Goal: Use online tool/utility: Utilize a website feature to perform a specific function

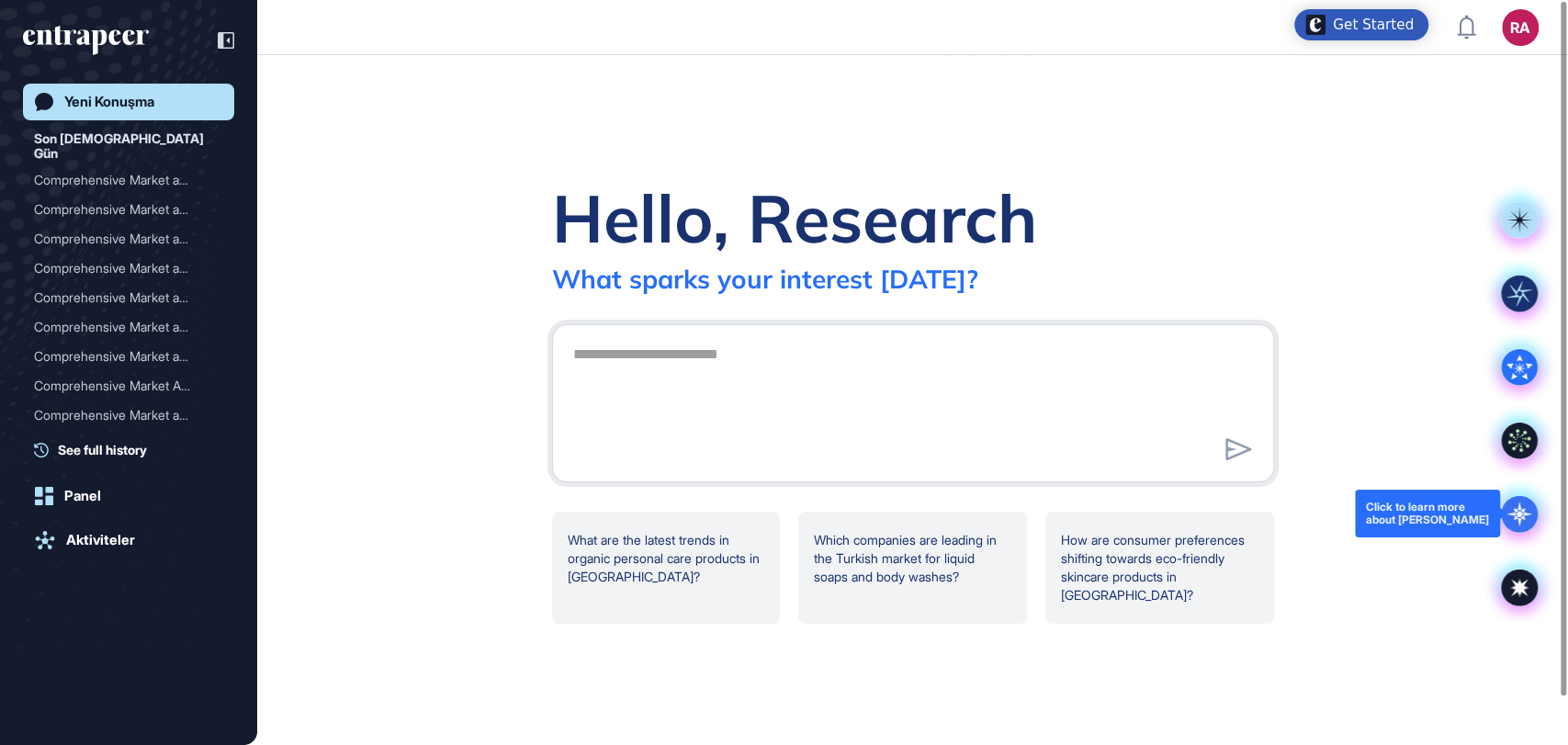
click at [1513, 513] on icon at bounding box center [1519, 513] width 25 height 25
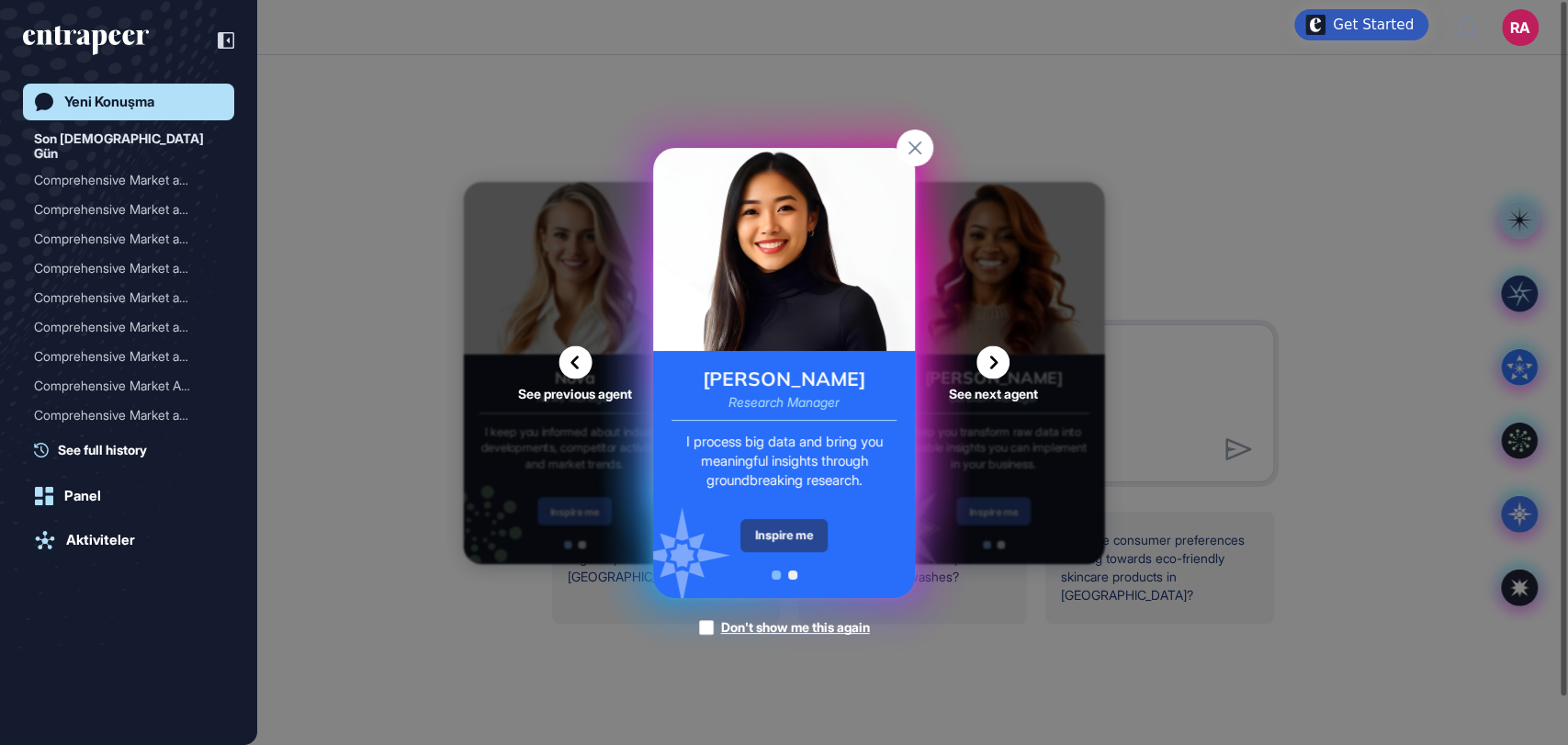
click at [801, 534] on div "Inspire me" at bounding box center [784, 536] width 87 height 33
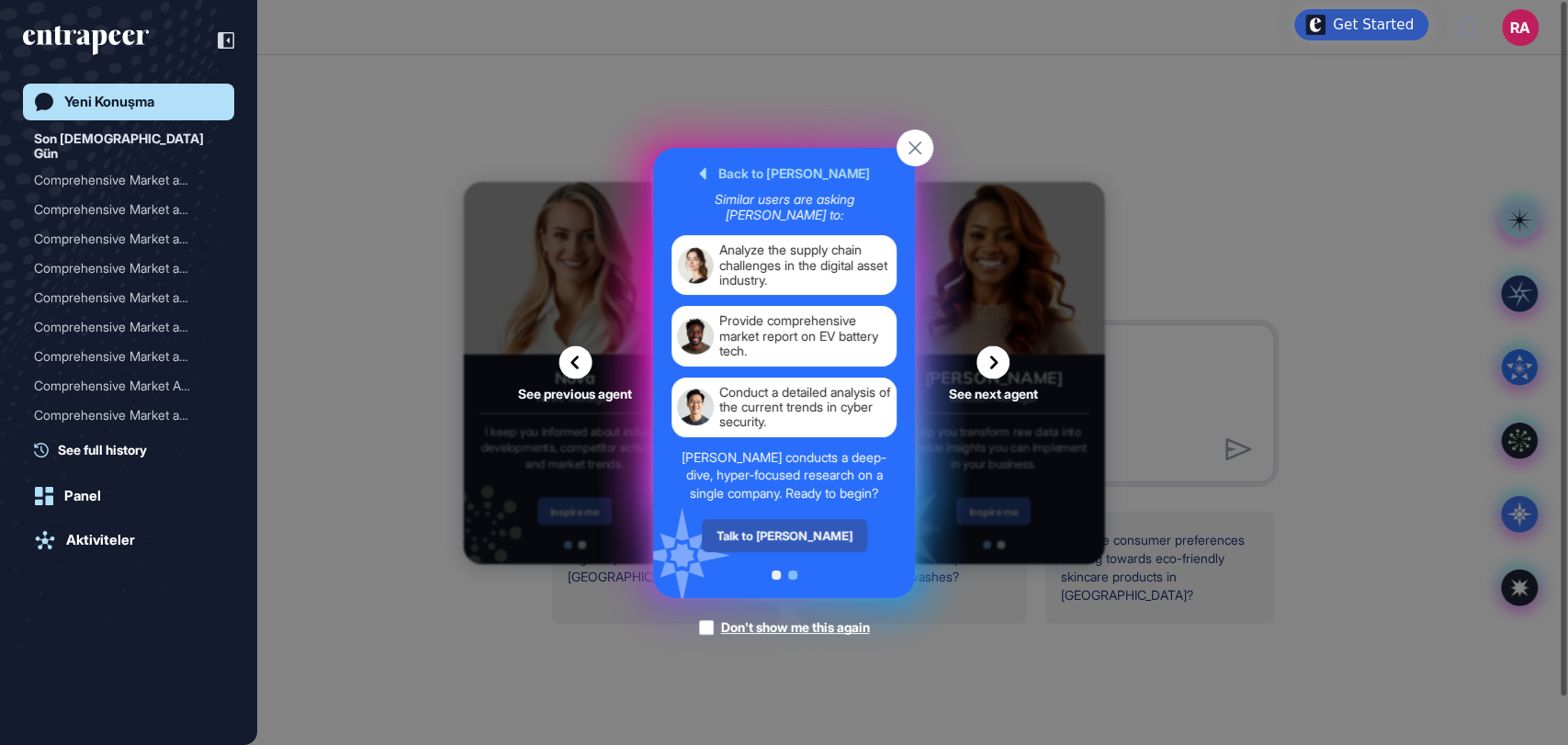
click at [801, 534] on div "Talk to [PERSON_NAME]" at bounding box center [784, 536] width 165 height 33
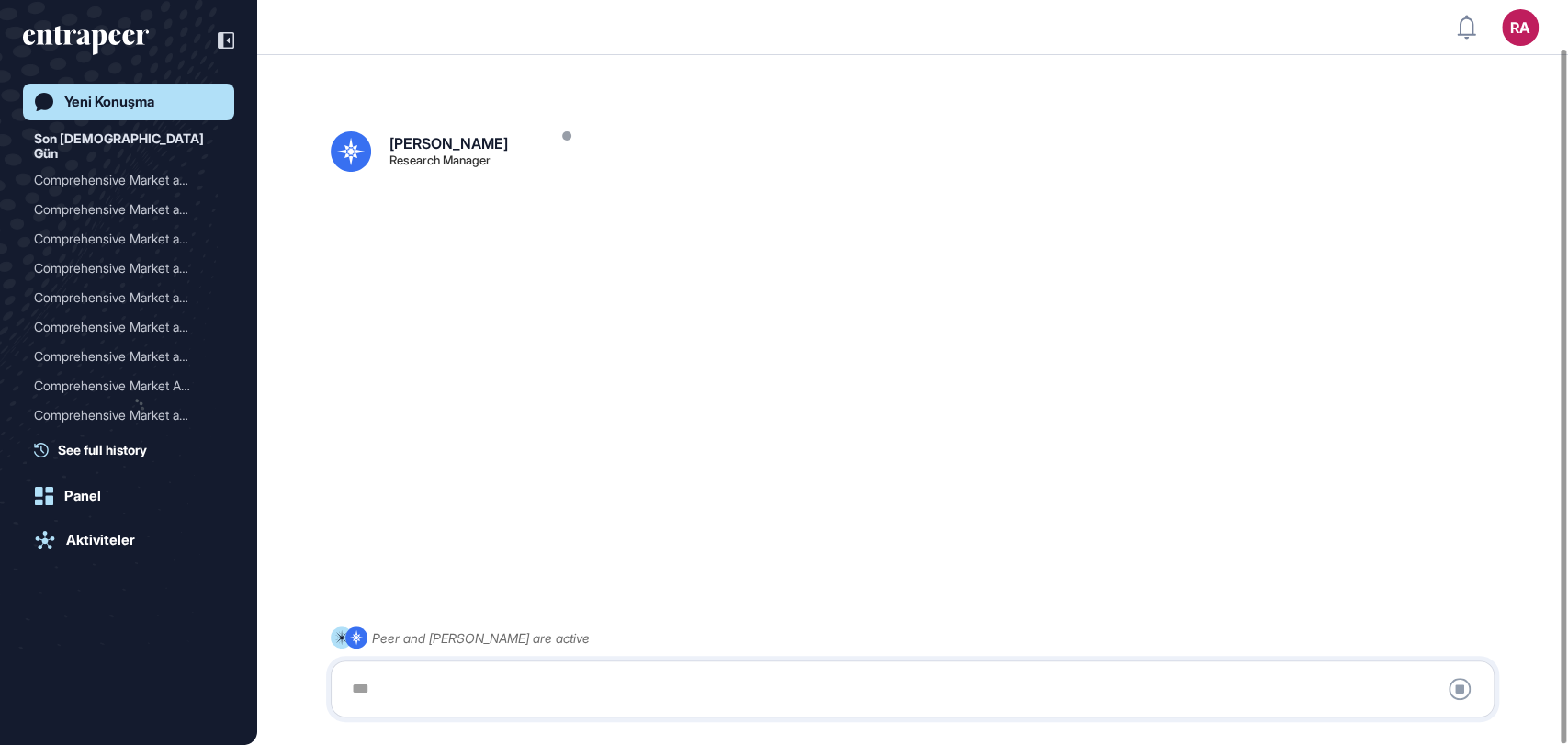
scroll to position [52, 0]
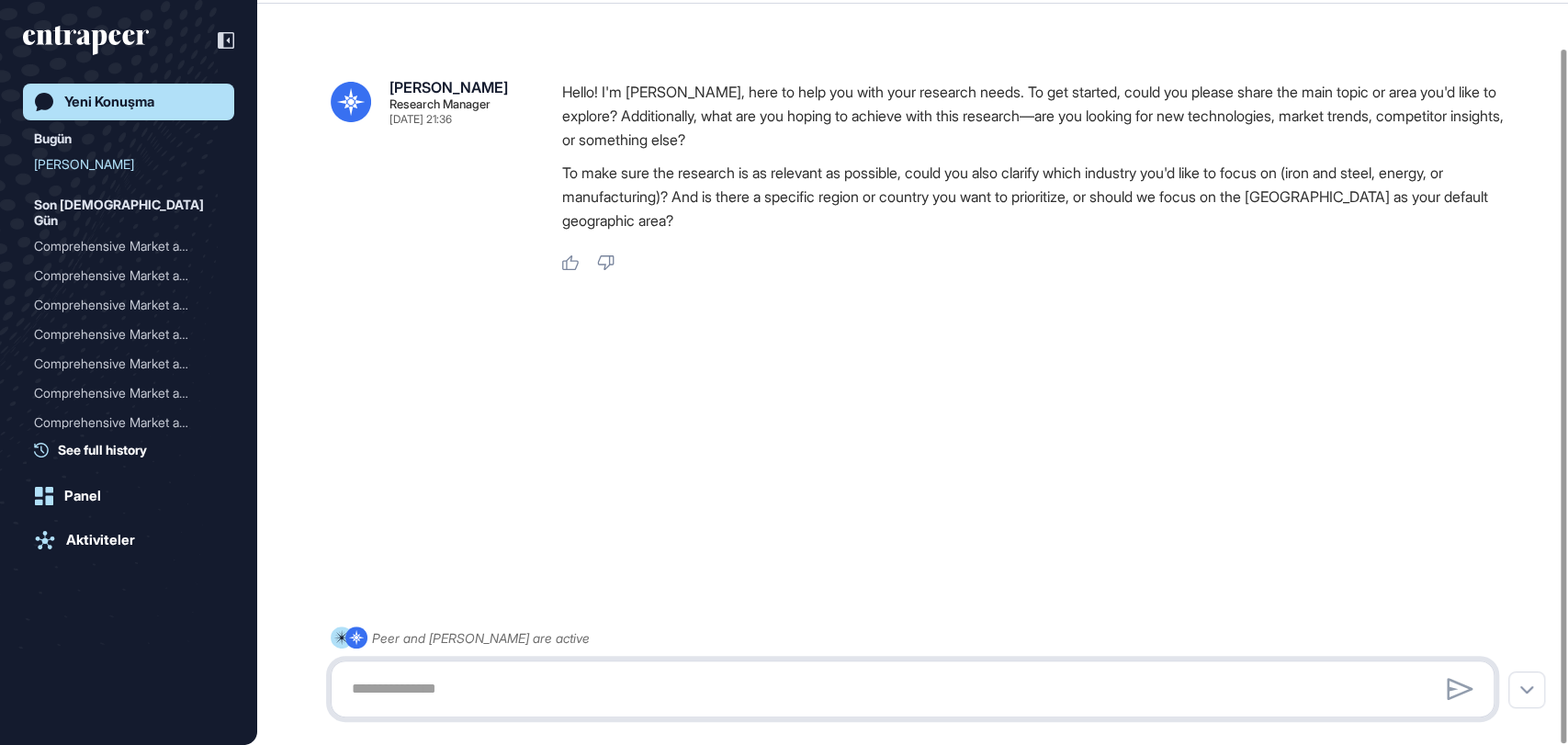
click at [481, 687] on textarea at bounding box center [912, 689] width 1143 height 37
paste textarea "**********"
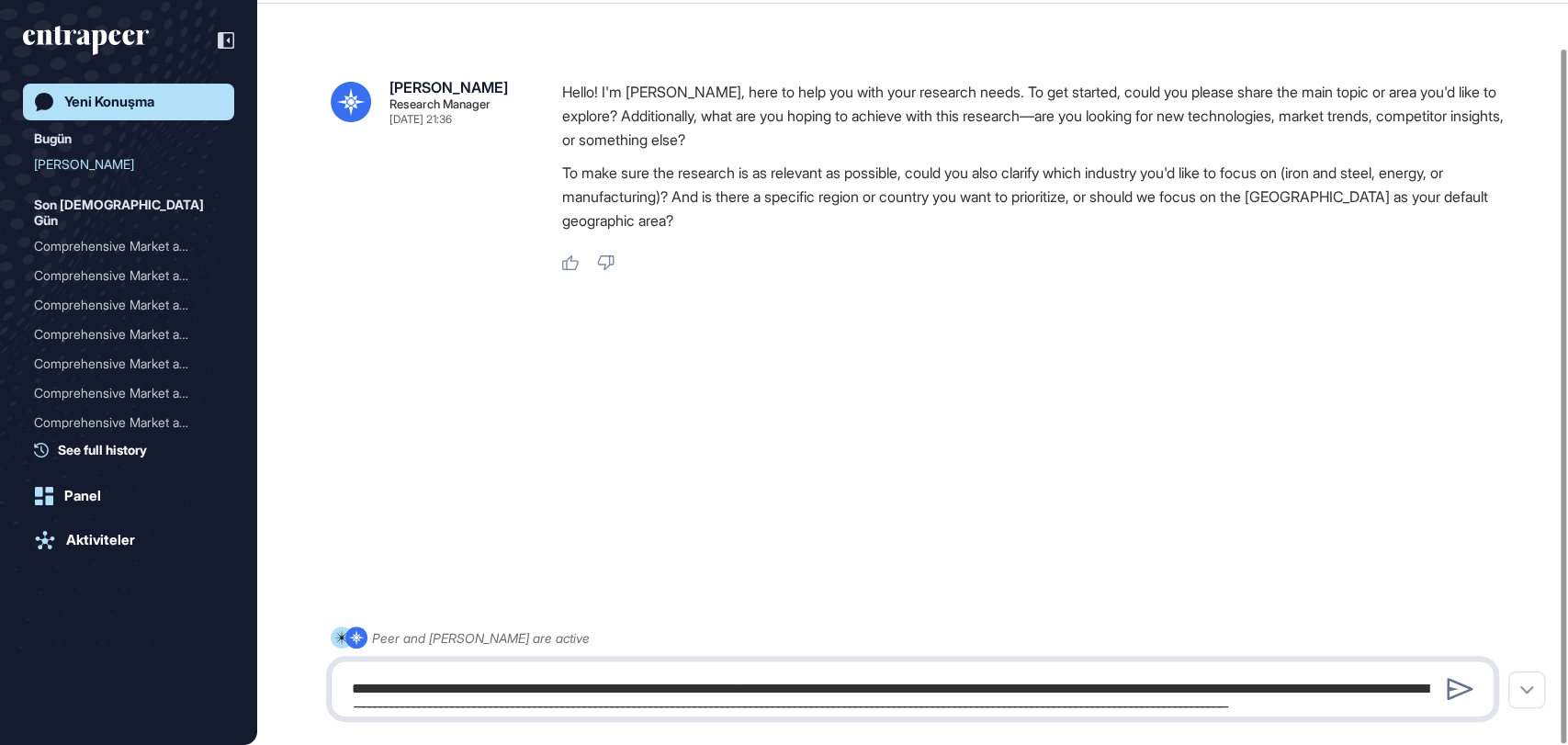
scroll to position [1768, 0]
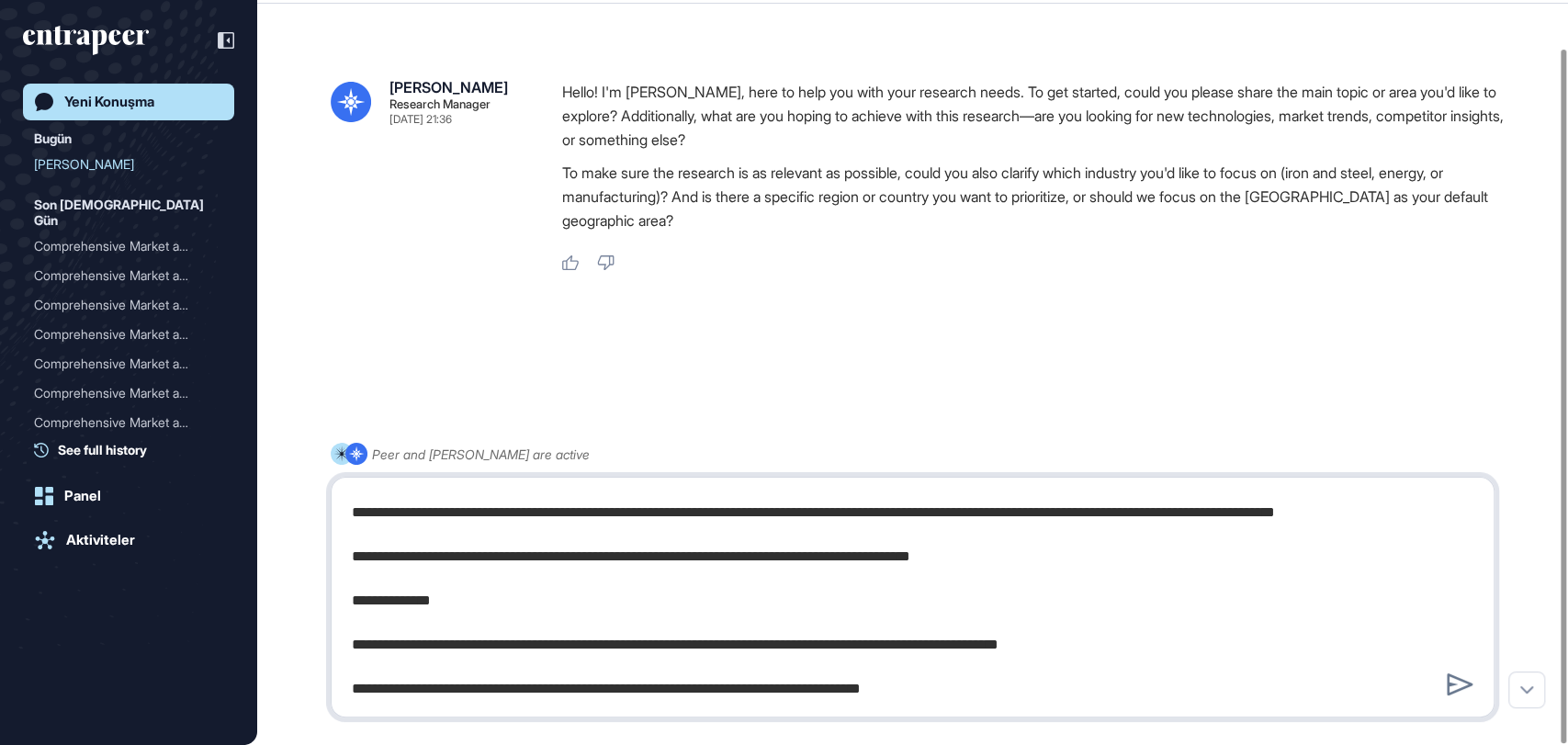
type textarea "**********"
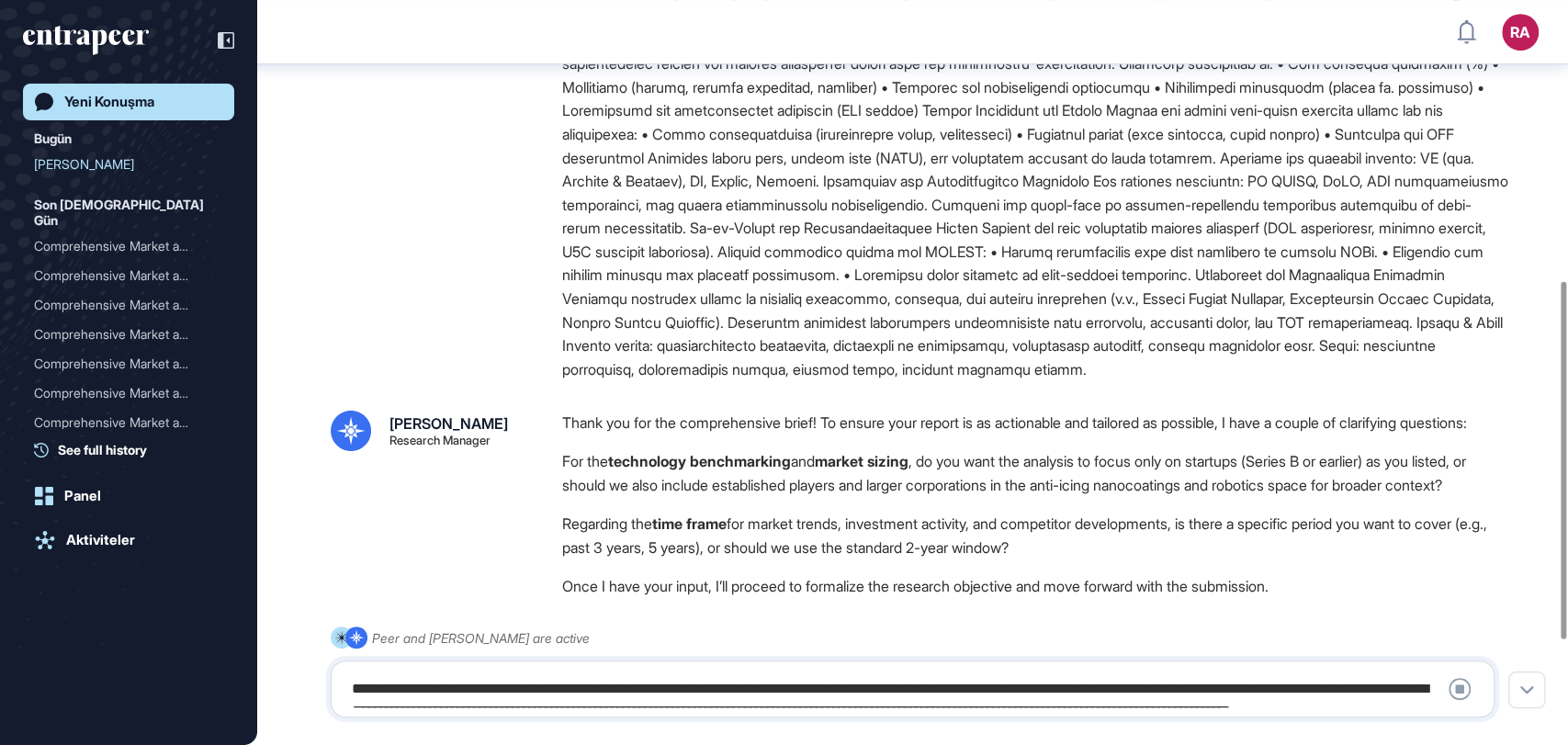
scroll to position [800, 0]
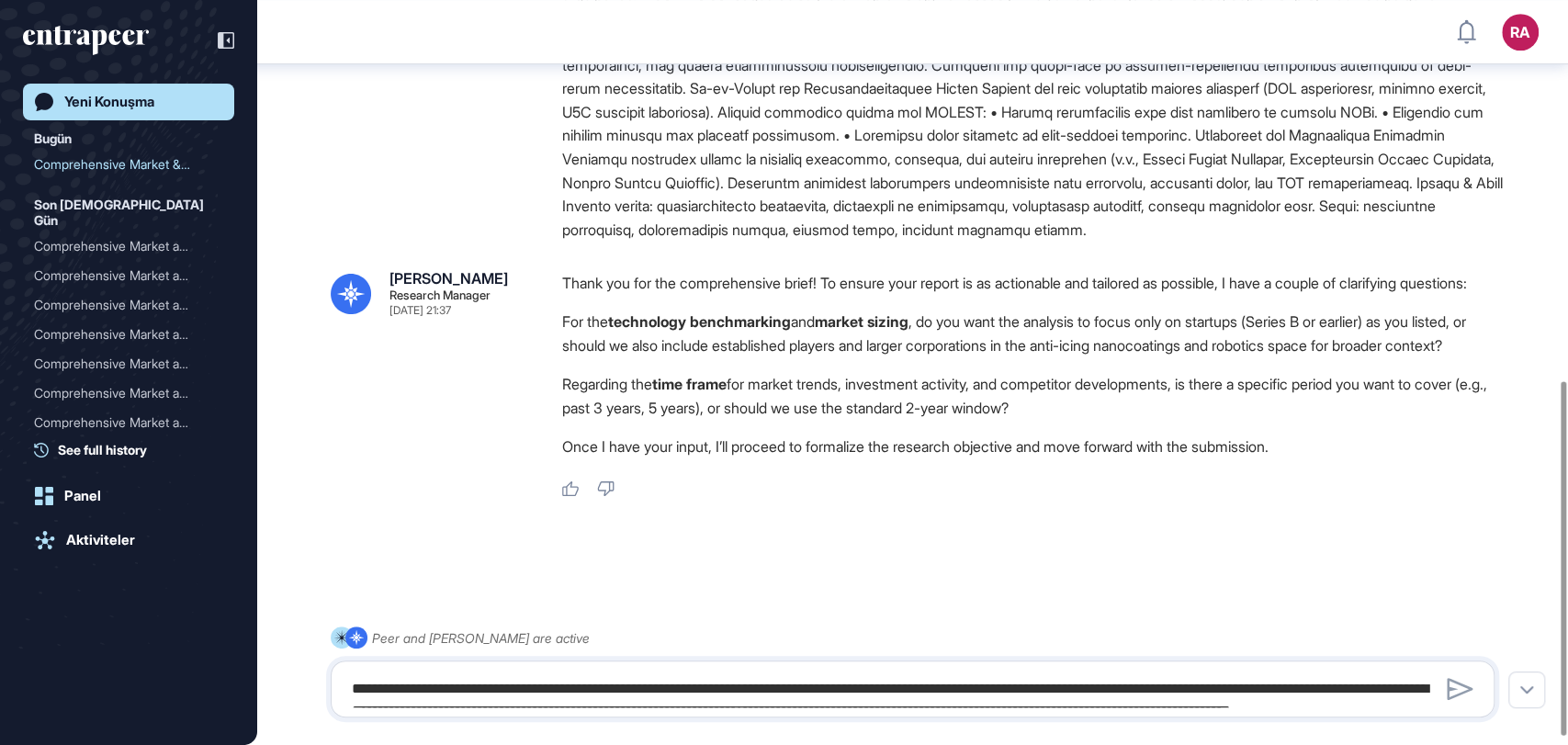
drag, startPoint x: 564, startPoint y: 316, endPoint x: 1165, endPoint y: 430, distance: 611.7
click at [1165, 430] on div "Thank you for the comprehensive brief! To ensure your report is as actionable a…" at bounding box center [1036, 369] width 947 height 197
copy div "For the technology benchmarking and market sizing , do you want the analysis to…"
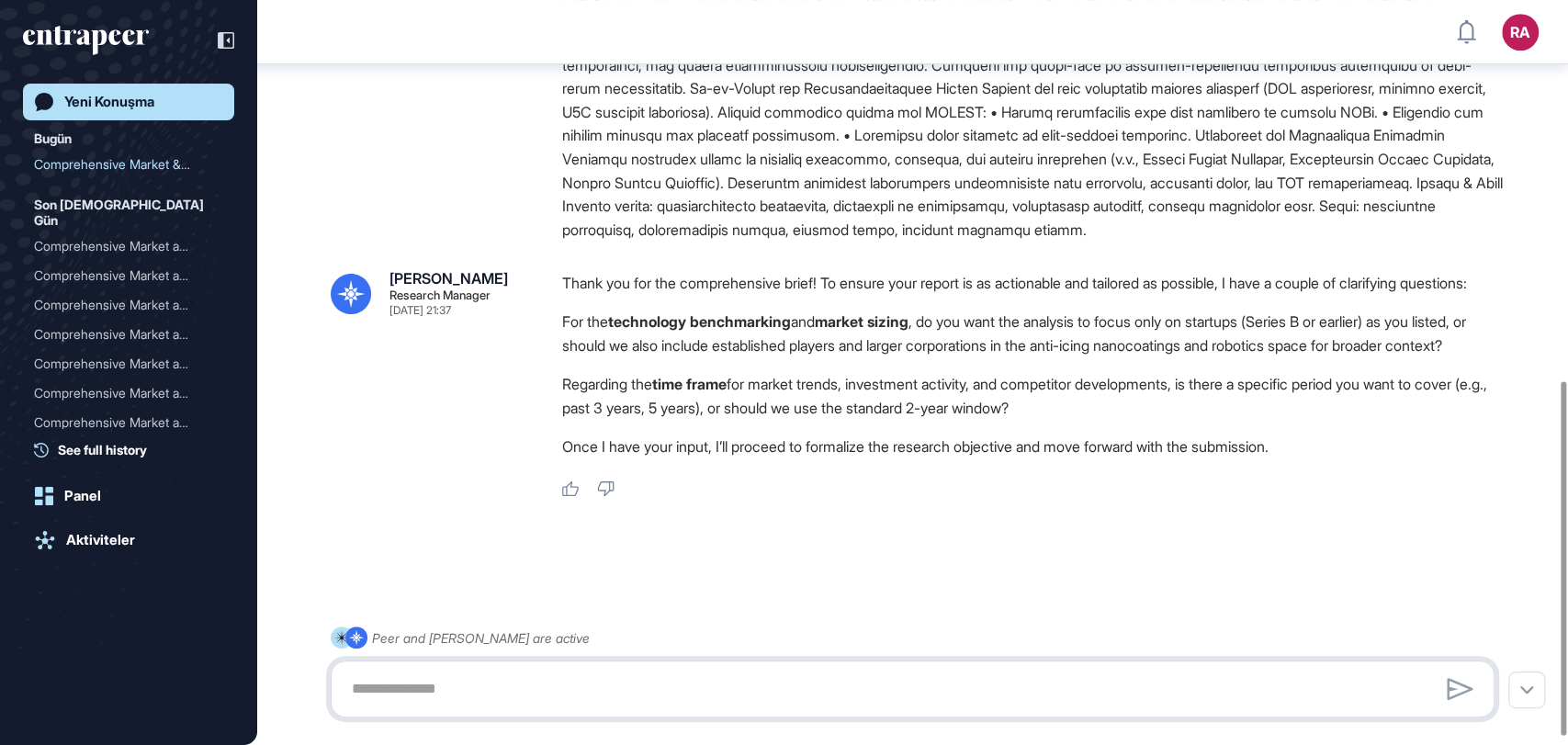
click at [538, 672] on textarea at bounding box center [912, 689] width 1143 height 37
paste textarea "**********"
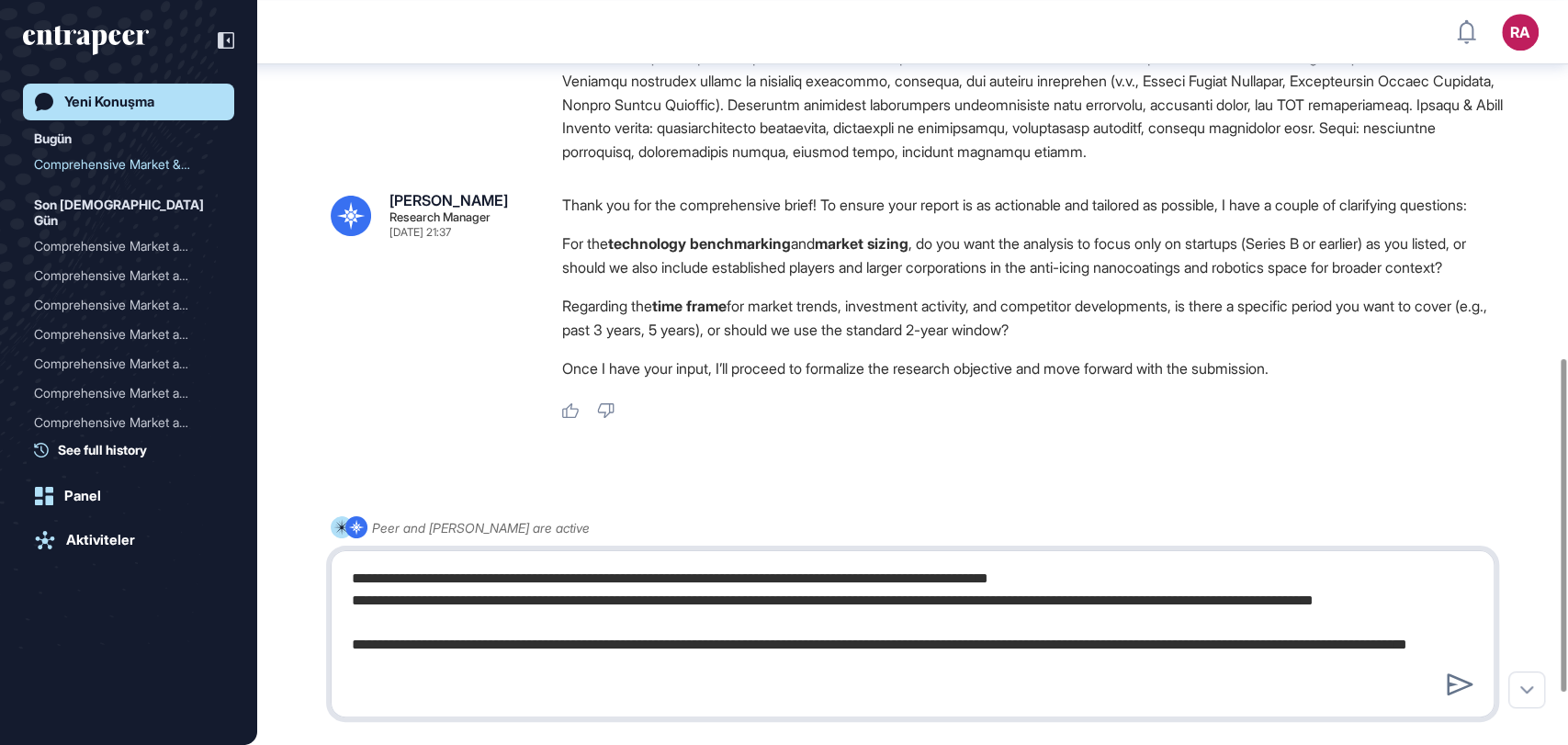
type textarea "**********"
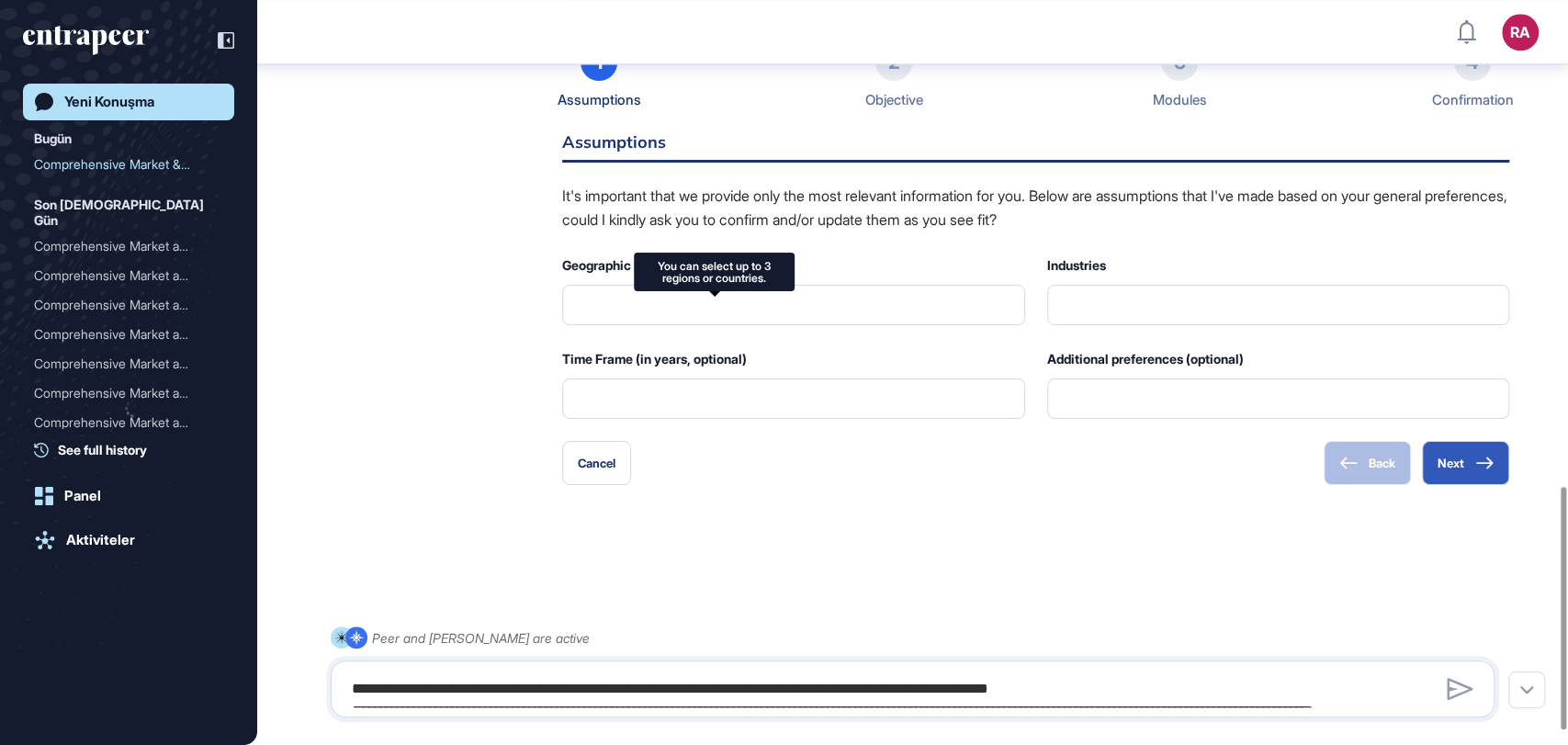
scroll to position [1533, 0]
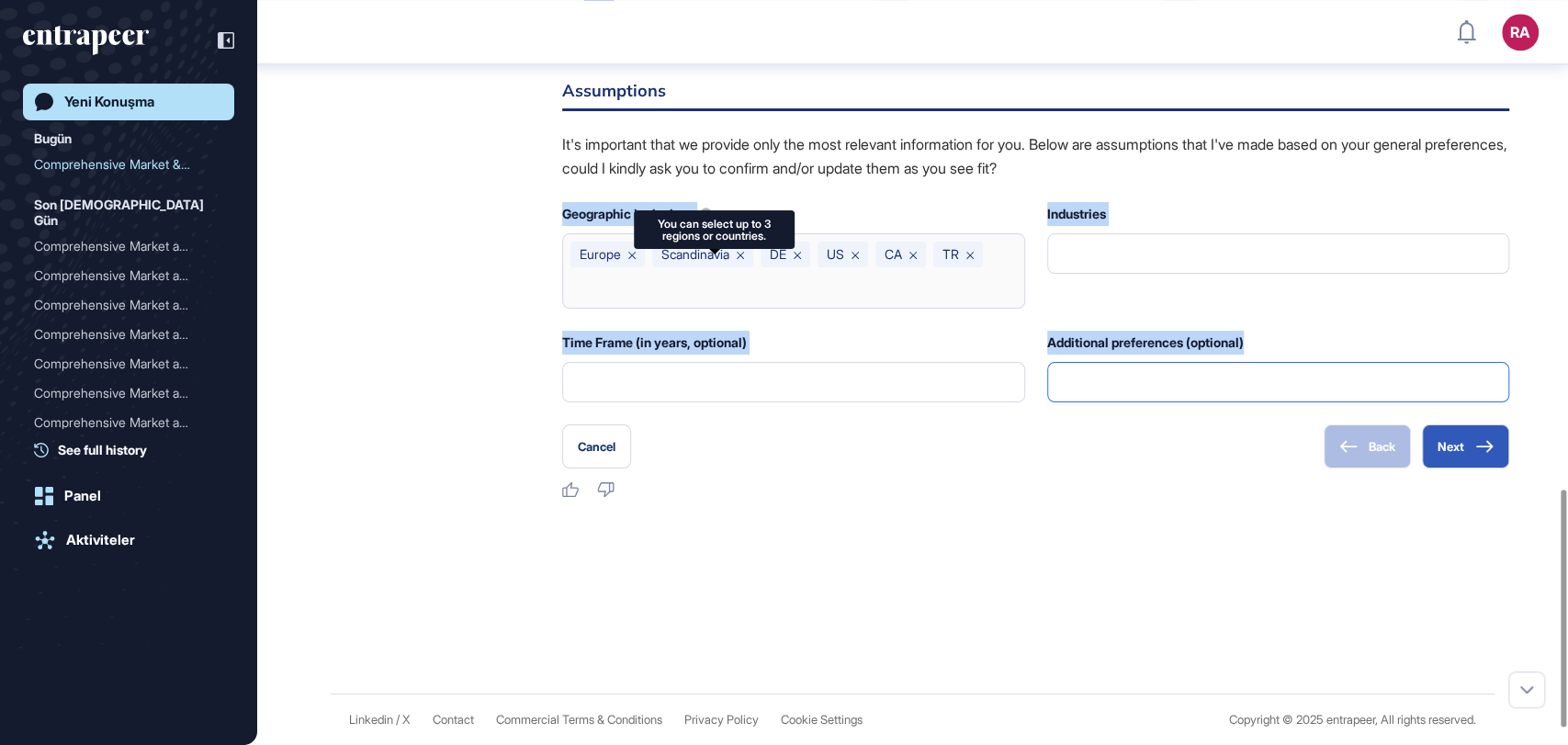
drag, startPoint x: 551, startPoint y: 263, endPoint x: 1196, endPoint y: 421, distance: 664.1
click at [1196, 421] on div "[PERSON_NAME] Research Manager [DATE] 21:39 Please note that during this proces…" at bounding box center [913, 191] width 1164 height 615
copy div "Geographic inclusions [GEOGRAPHIC_DATA] [GEOGRAPHIC_DATA] DE [GEOGRAPHIC_DATA] …"
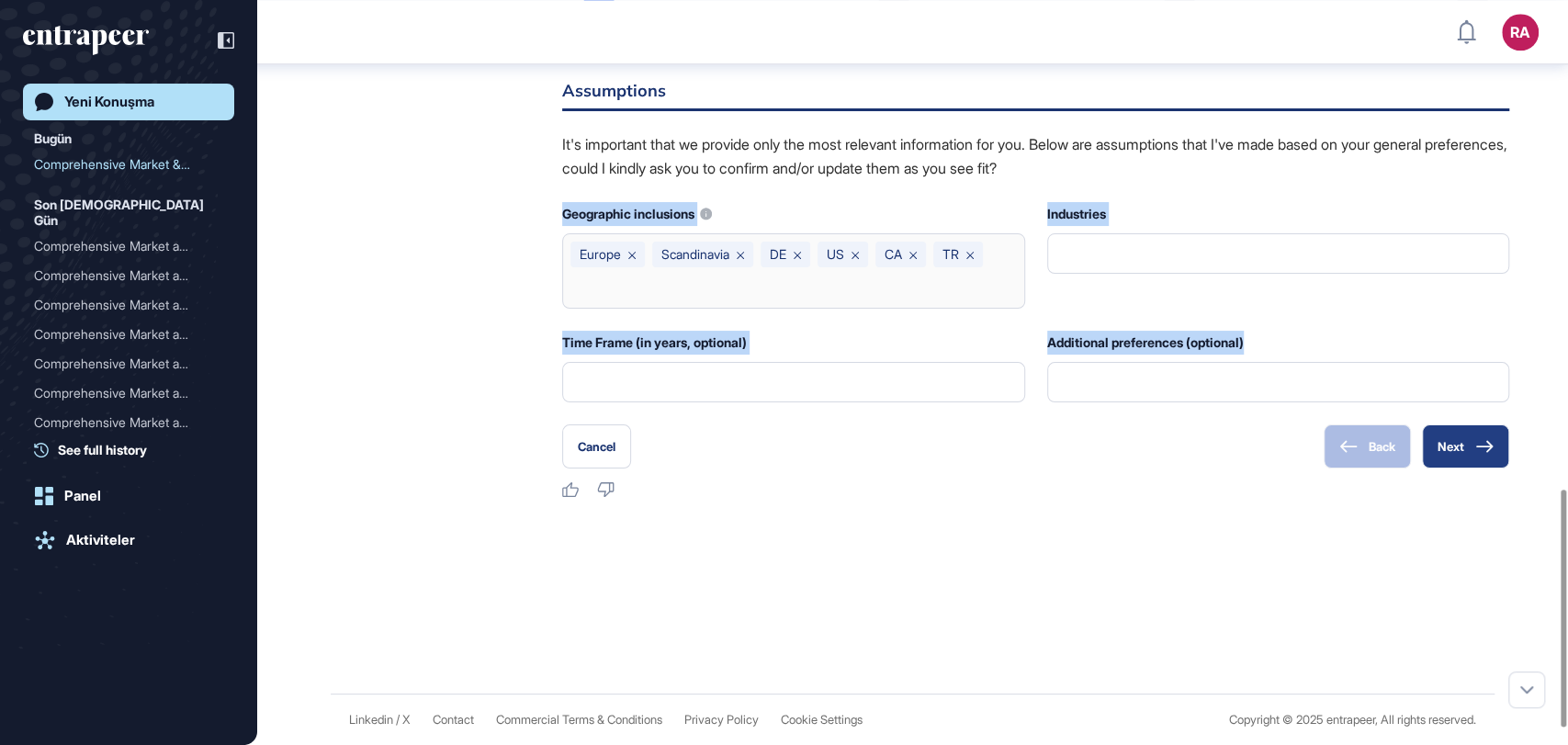
click at [1464, 468] on button "Next" at bounding box center [1465, 446] width 87 height 44
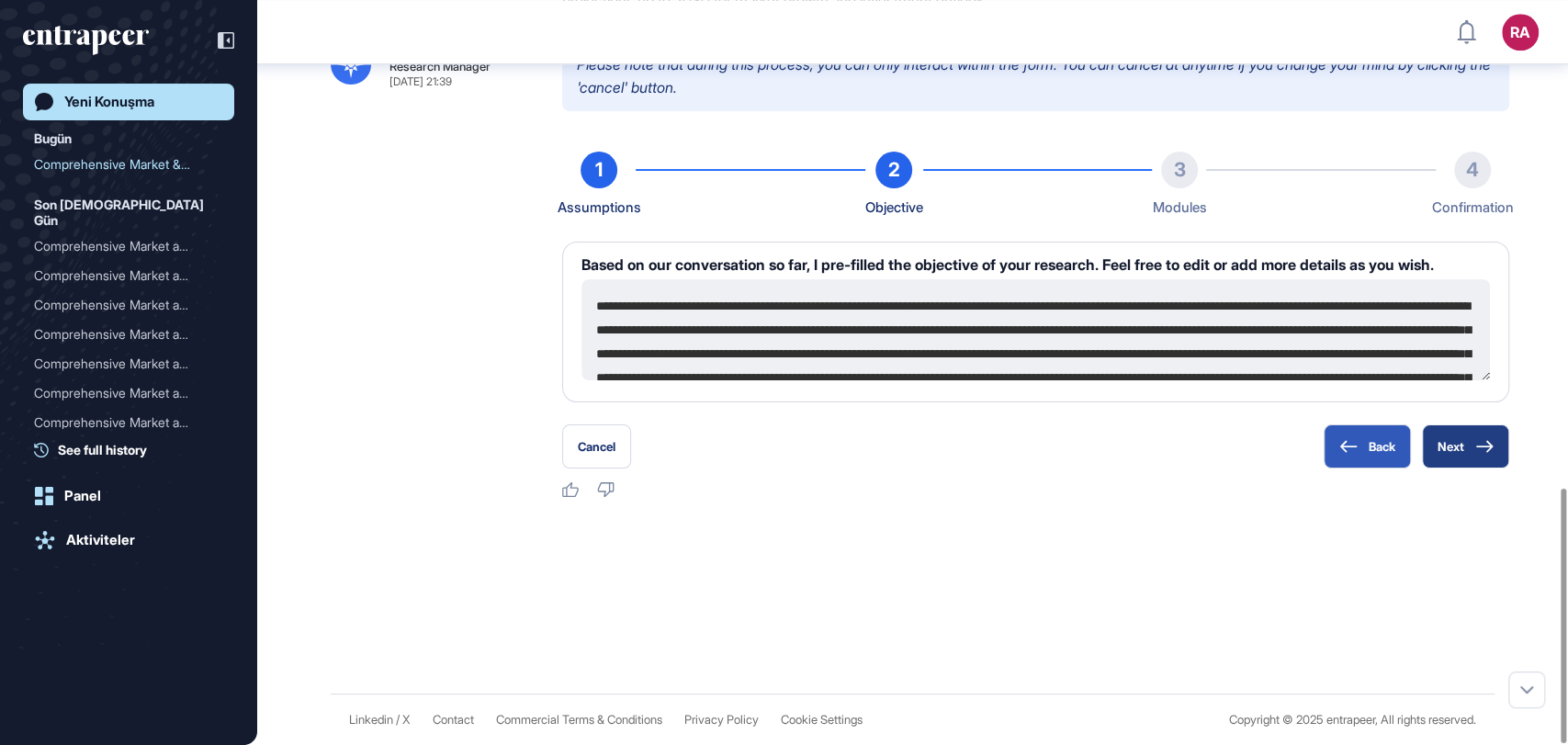
click at [1487, 458] on button "Next" at bounding box center [1465, 446] width 87 height 44
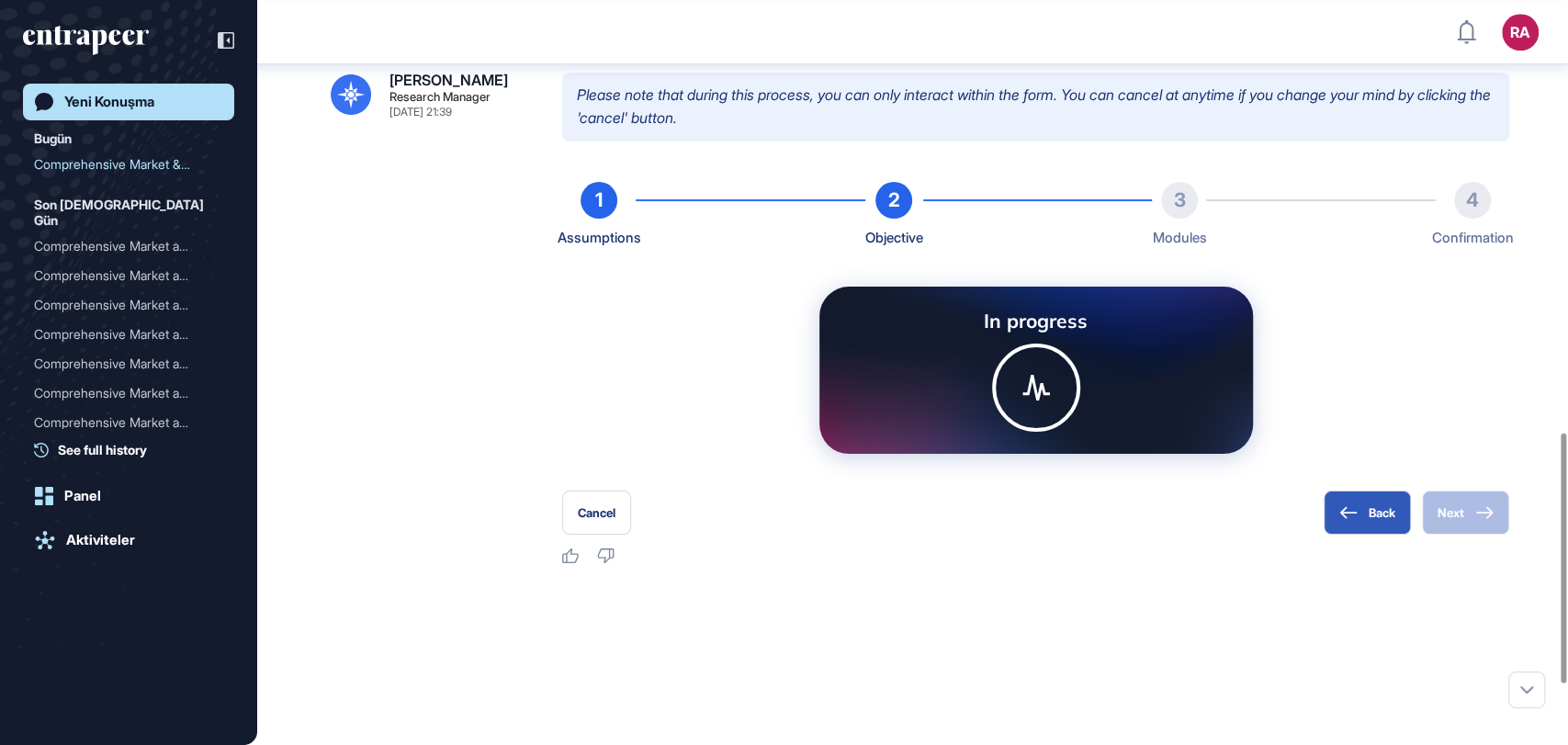
scroll to position [1275, 0]
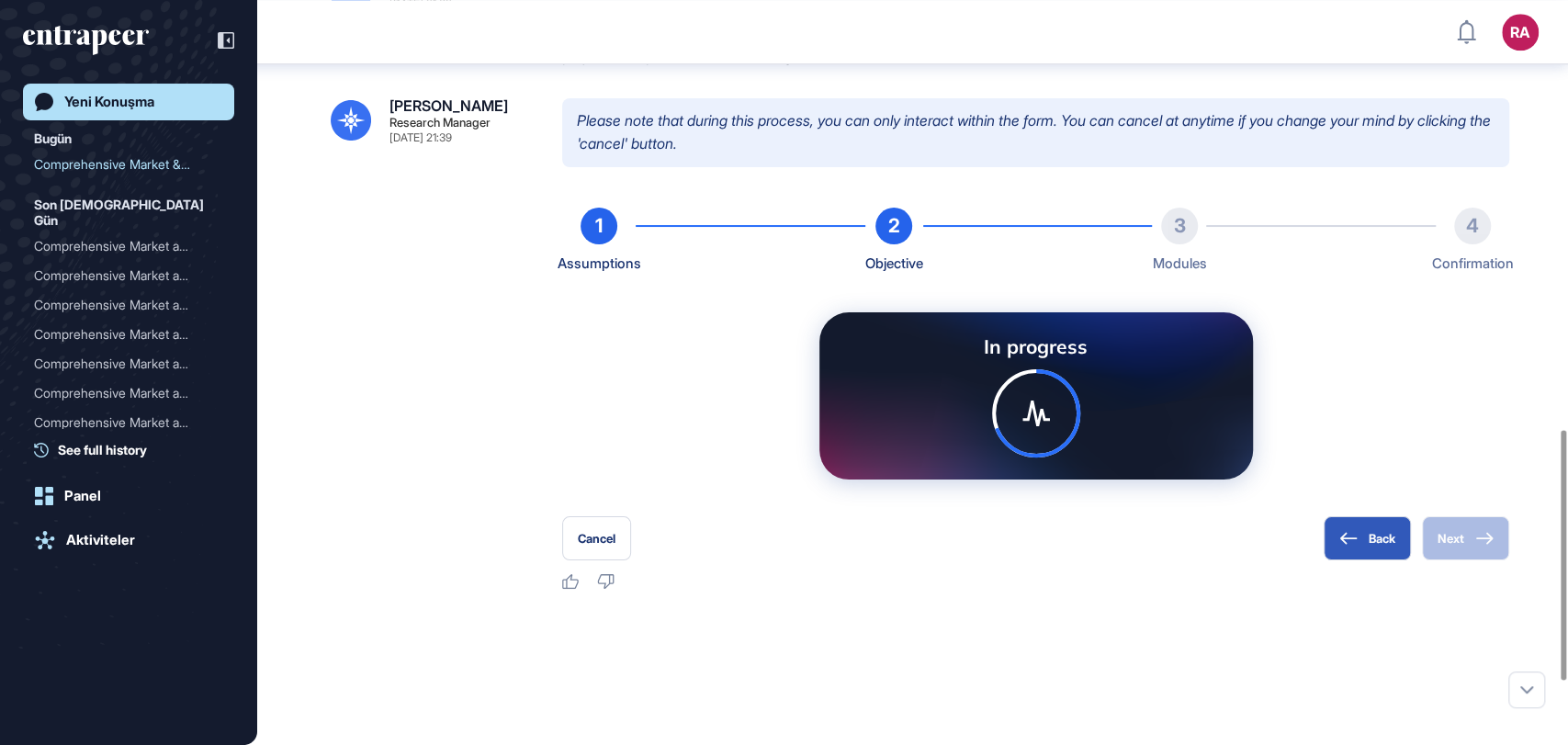
click at [1034, 437] on div at bounding box center [1036, 413] width 48 height 48
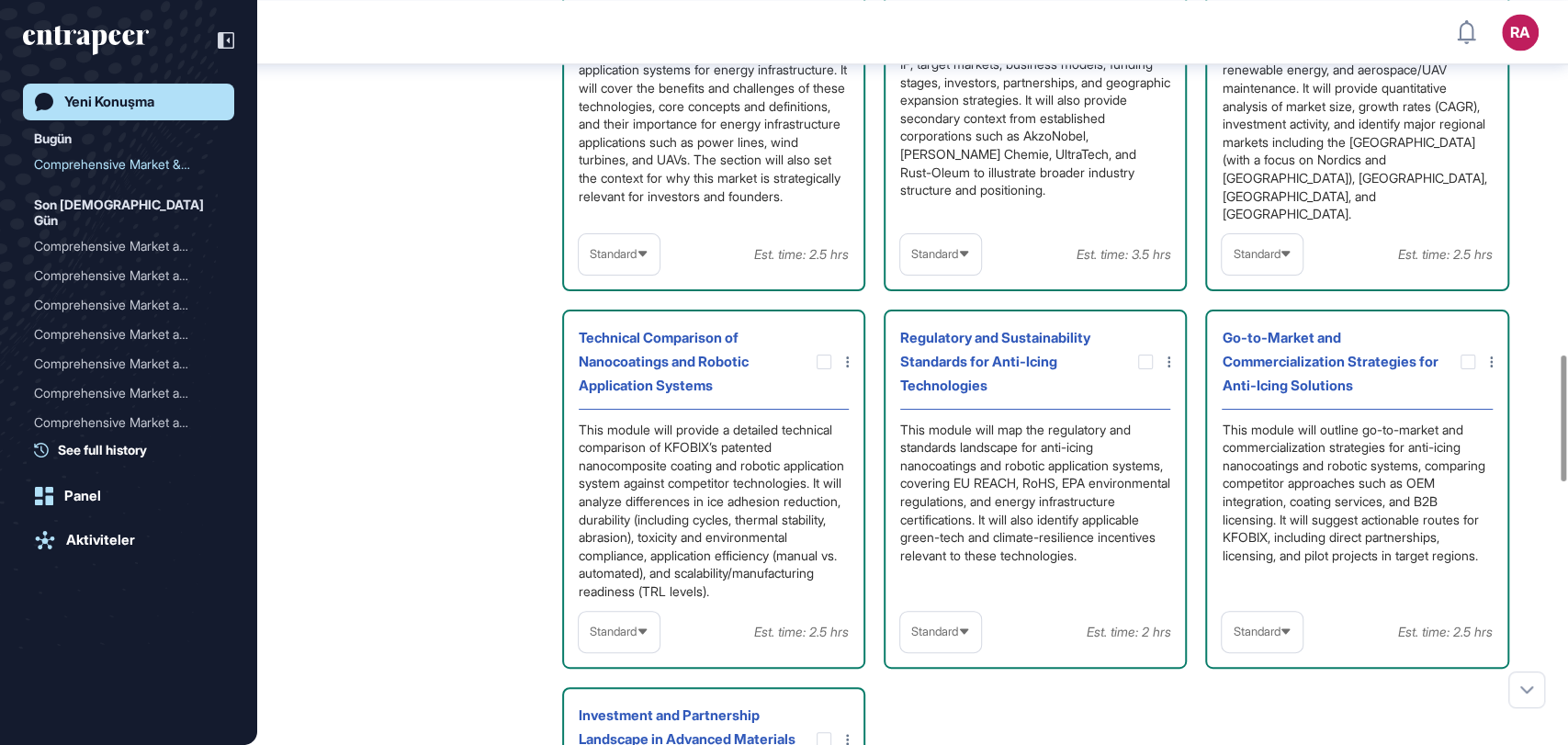
scroll to position [2123, 0]
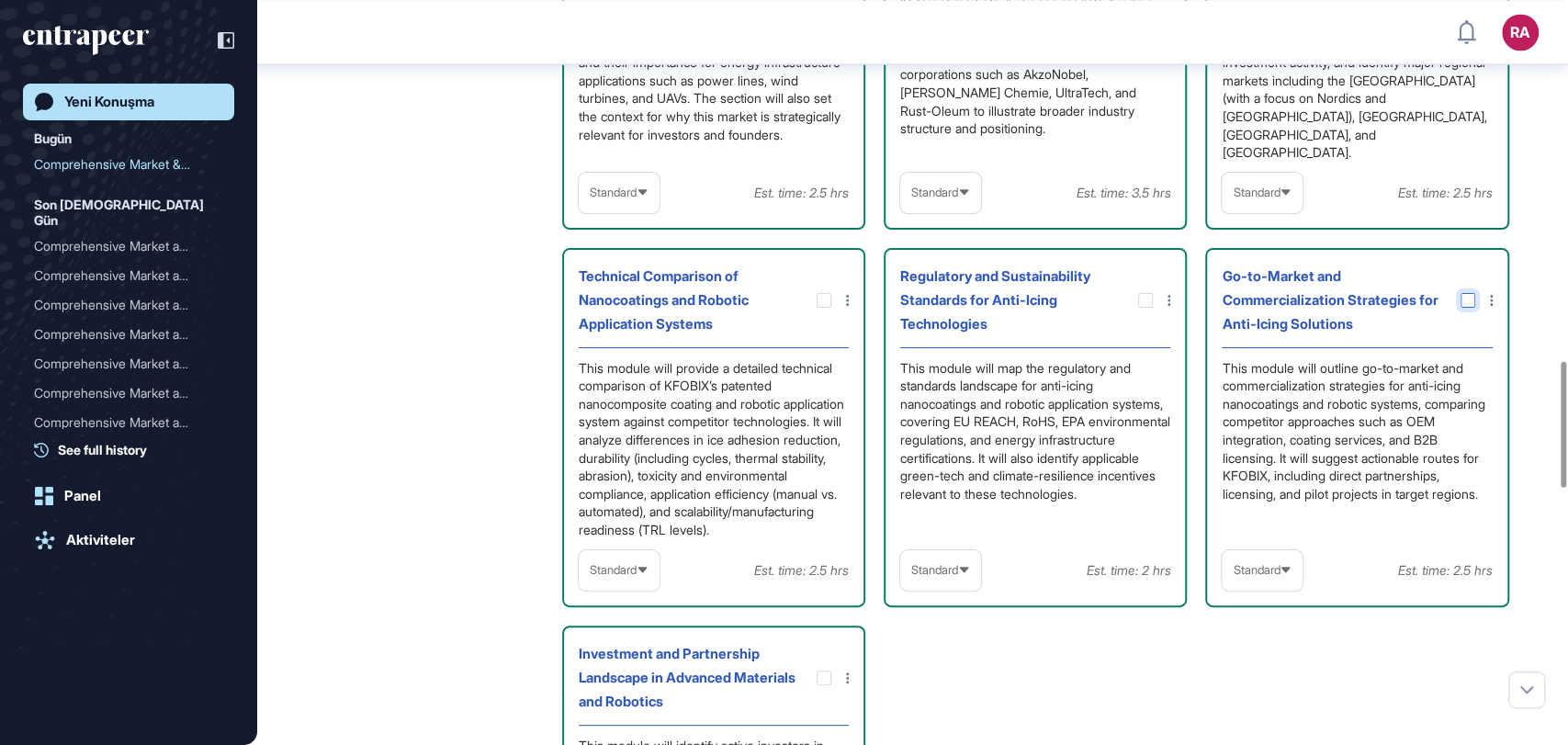
click at [0, 0] on icon at bounding box center [0, 0] width 0 height 0
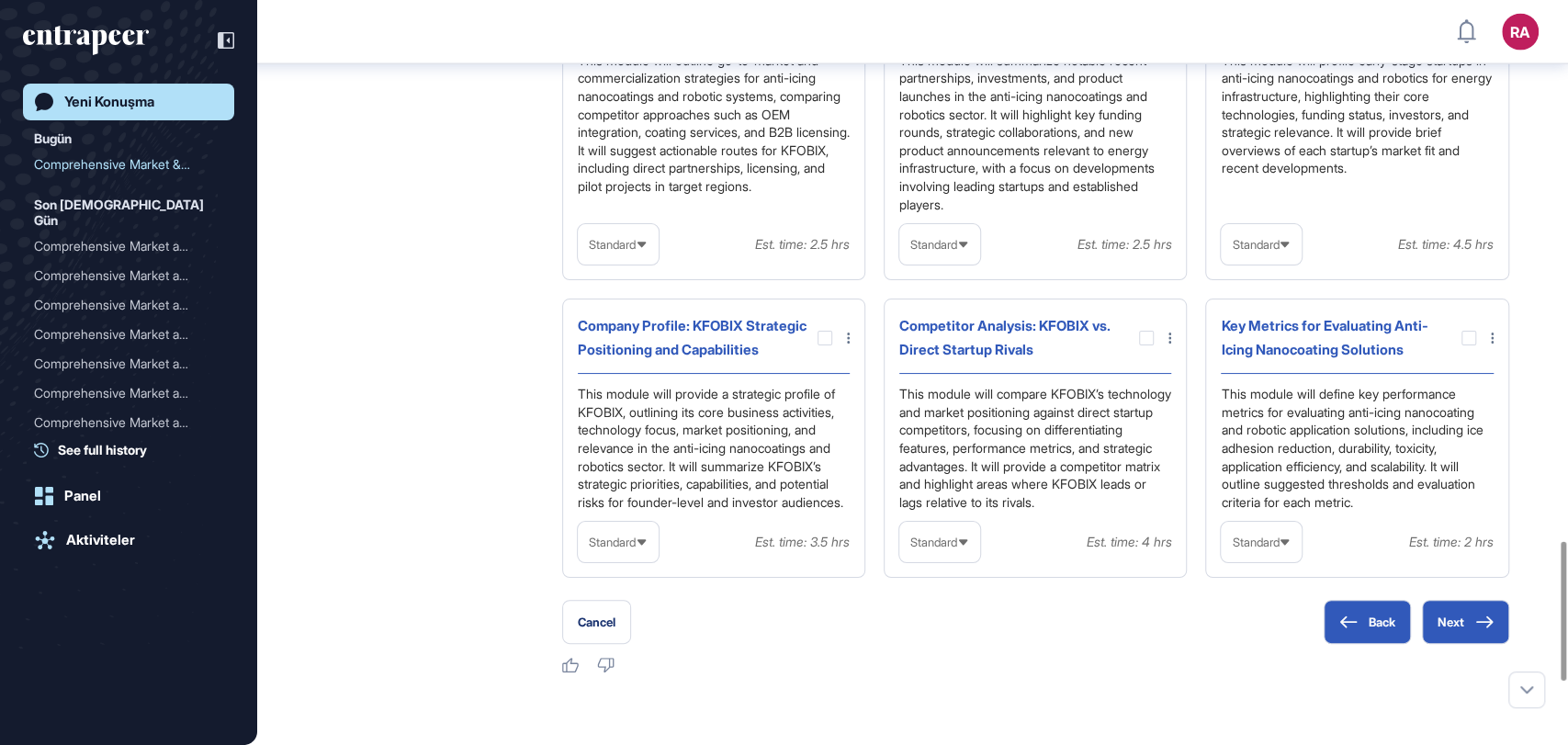
scroll to position [2921, 0]
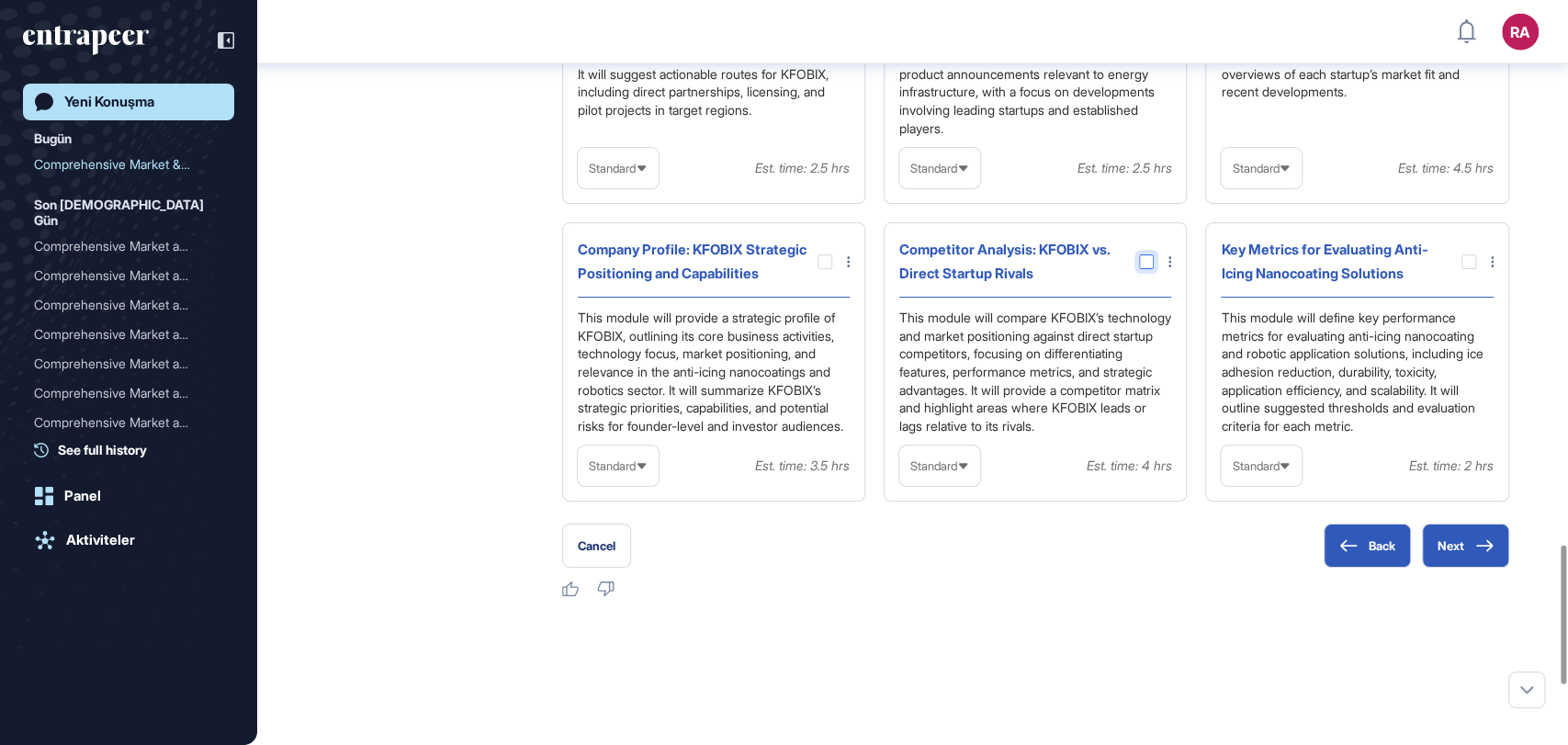
click at [1142, 269] on div at bounding box center [1146, 261] width 15 height 15
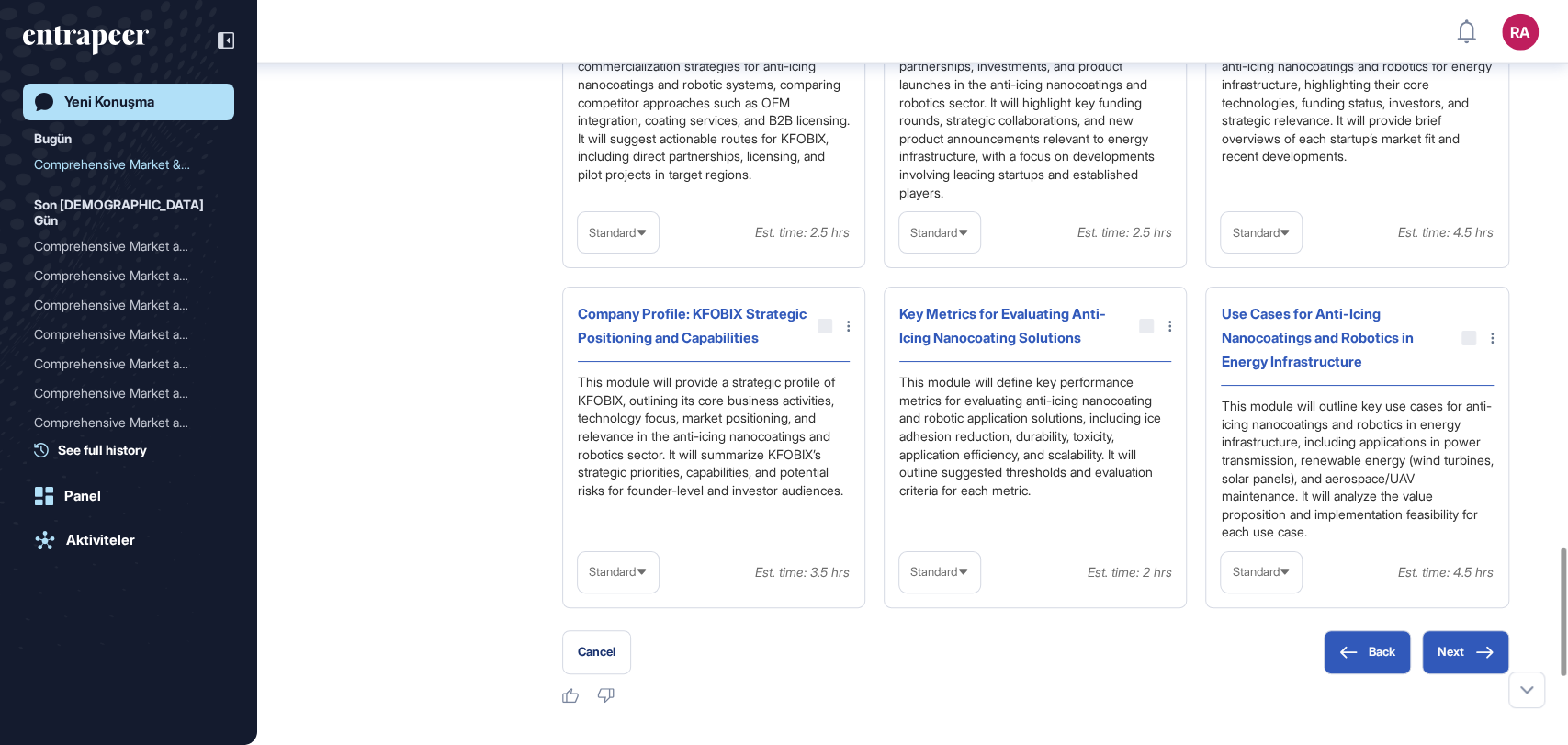
scroll to position [3162, 0]
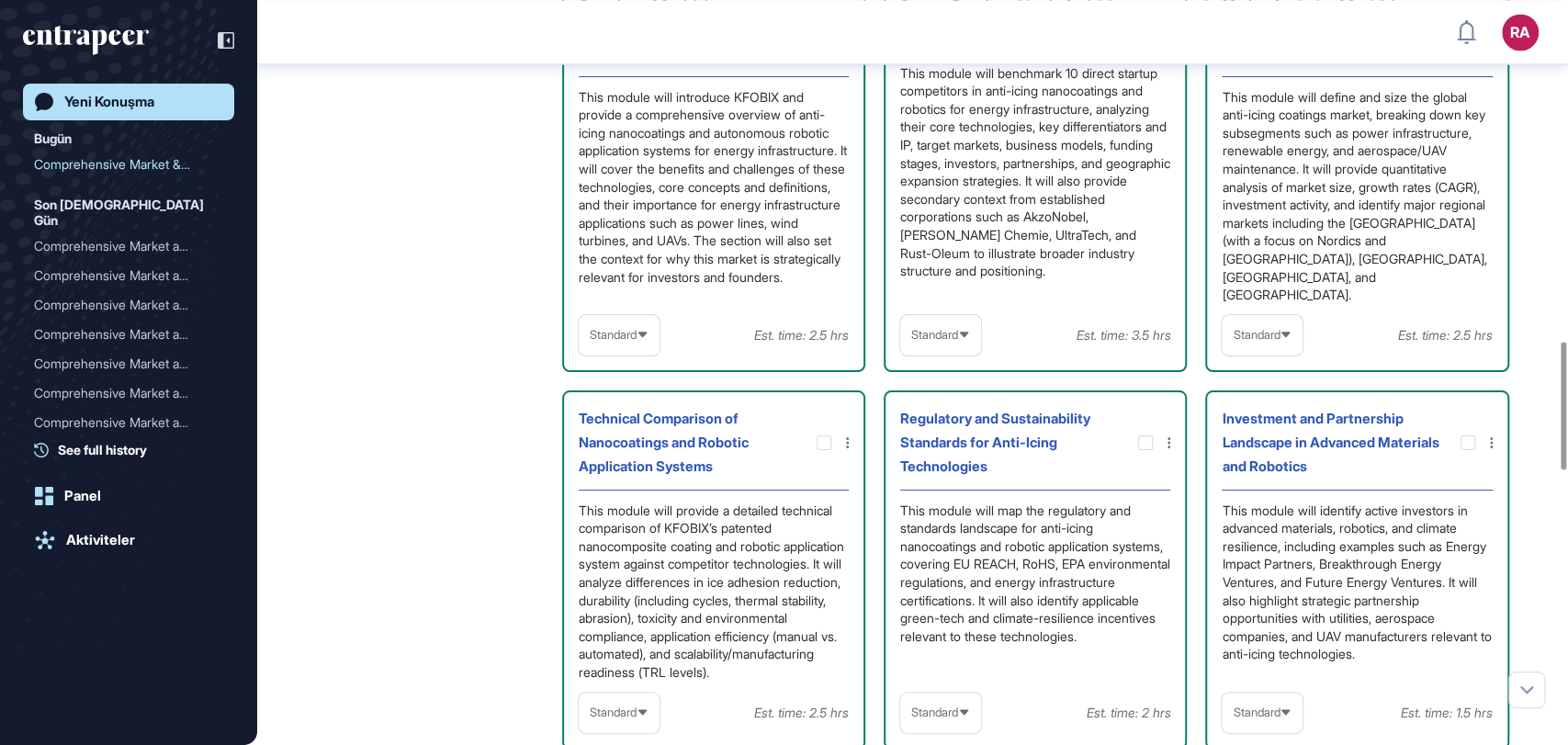
scroll to position [1983, 0]
click at [0, 0] on icon at bounding box center [0, 0] width 0 height 0
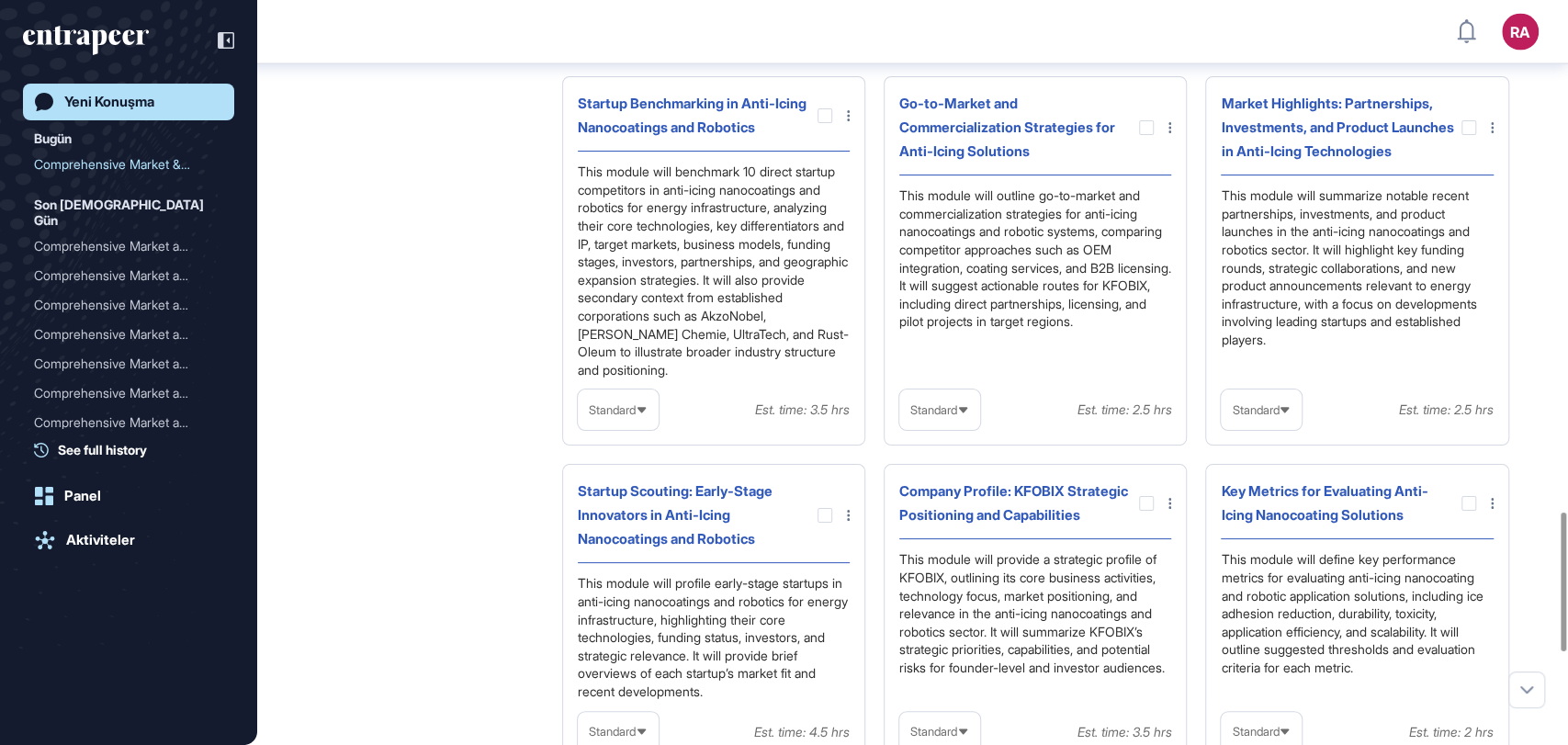
scroll to position [2736, 0]
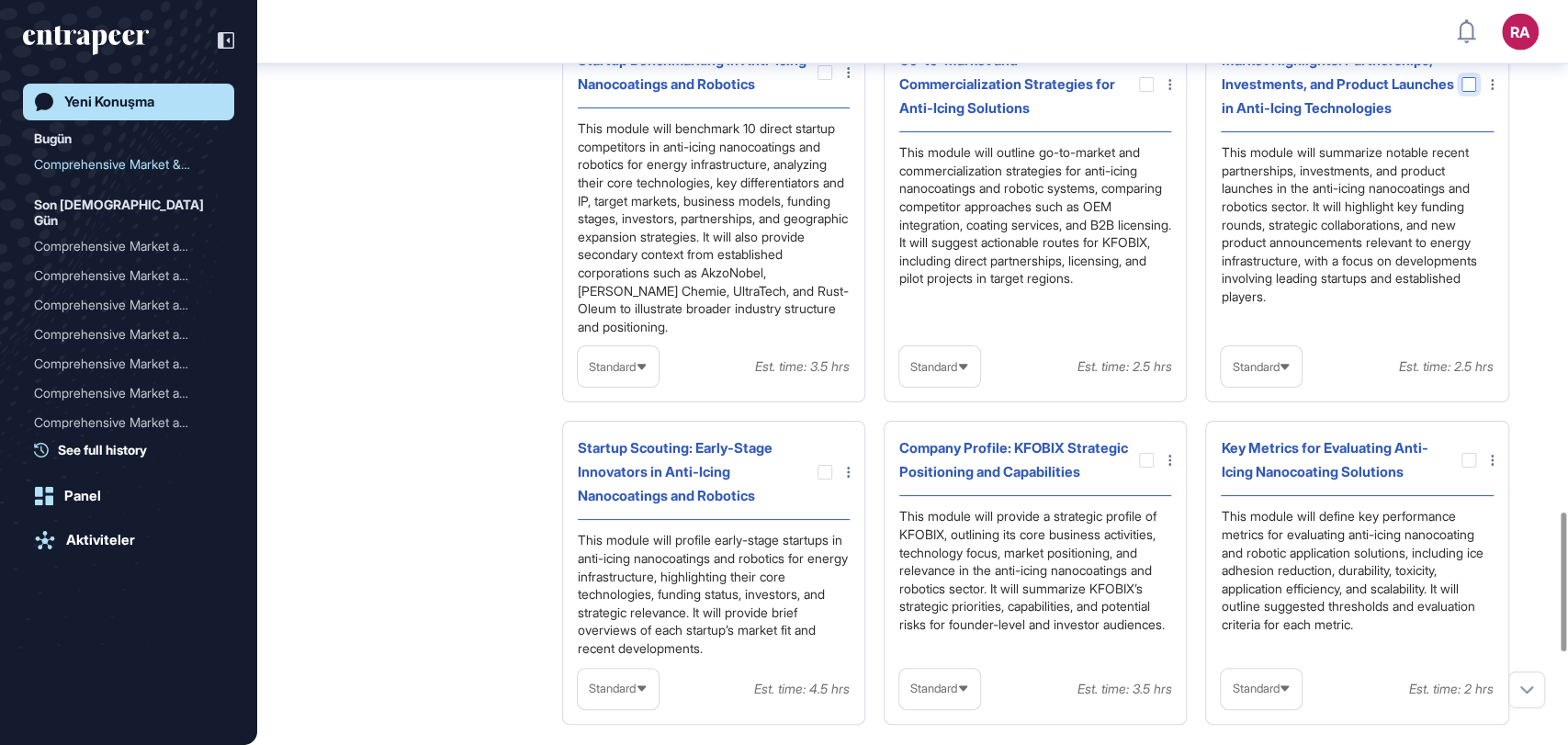
click at [1472, 92] on div at bounding box center [1468, 84] width 15 height 15
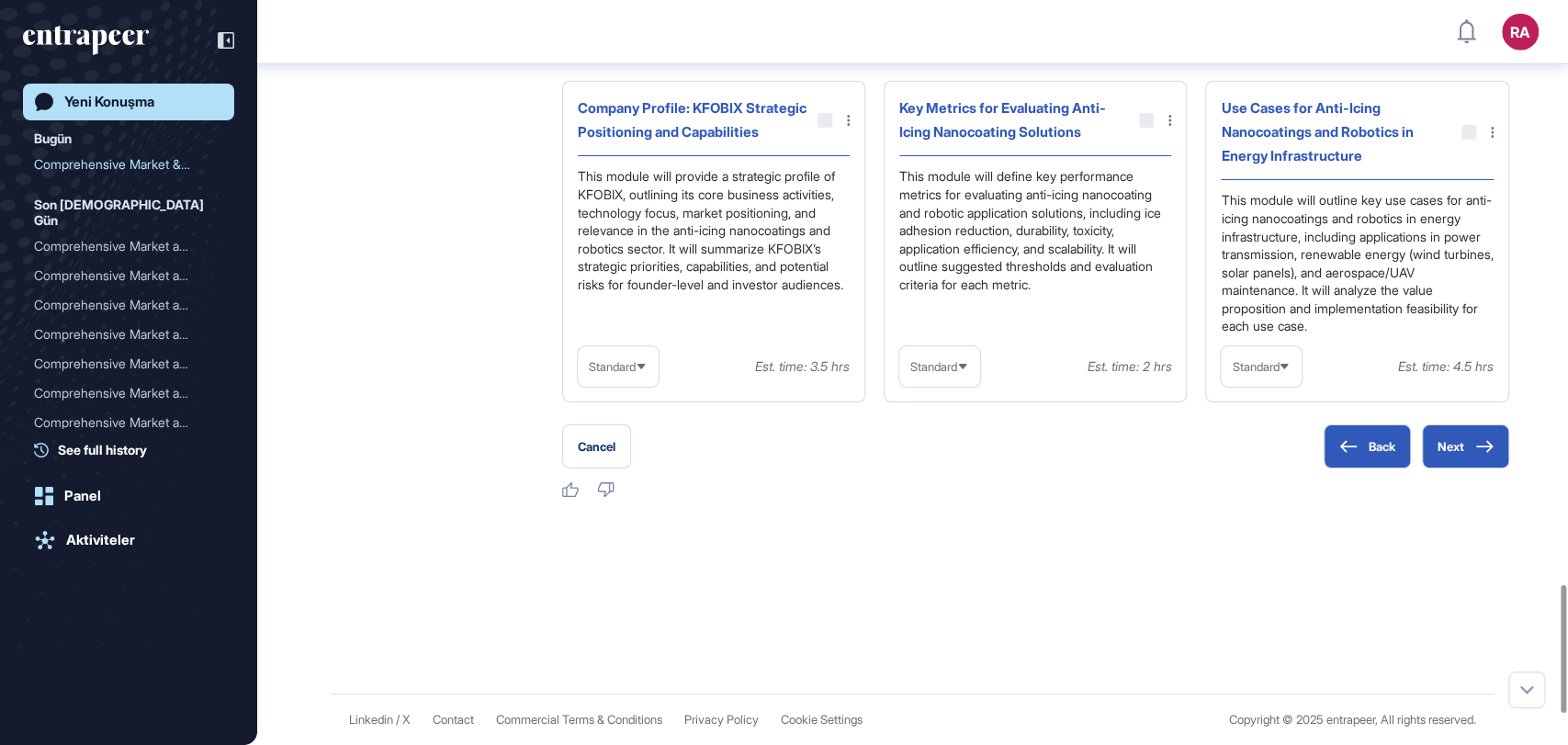
scroll to position [3568, 0]
click at [1477, 450] on icon at bounding box center [1484, 446] width 19 height 13
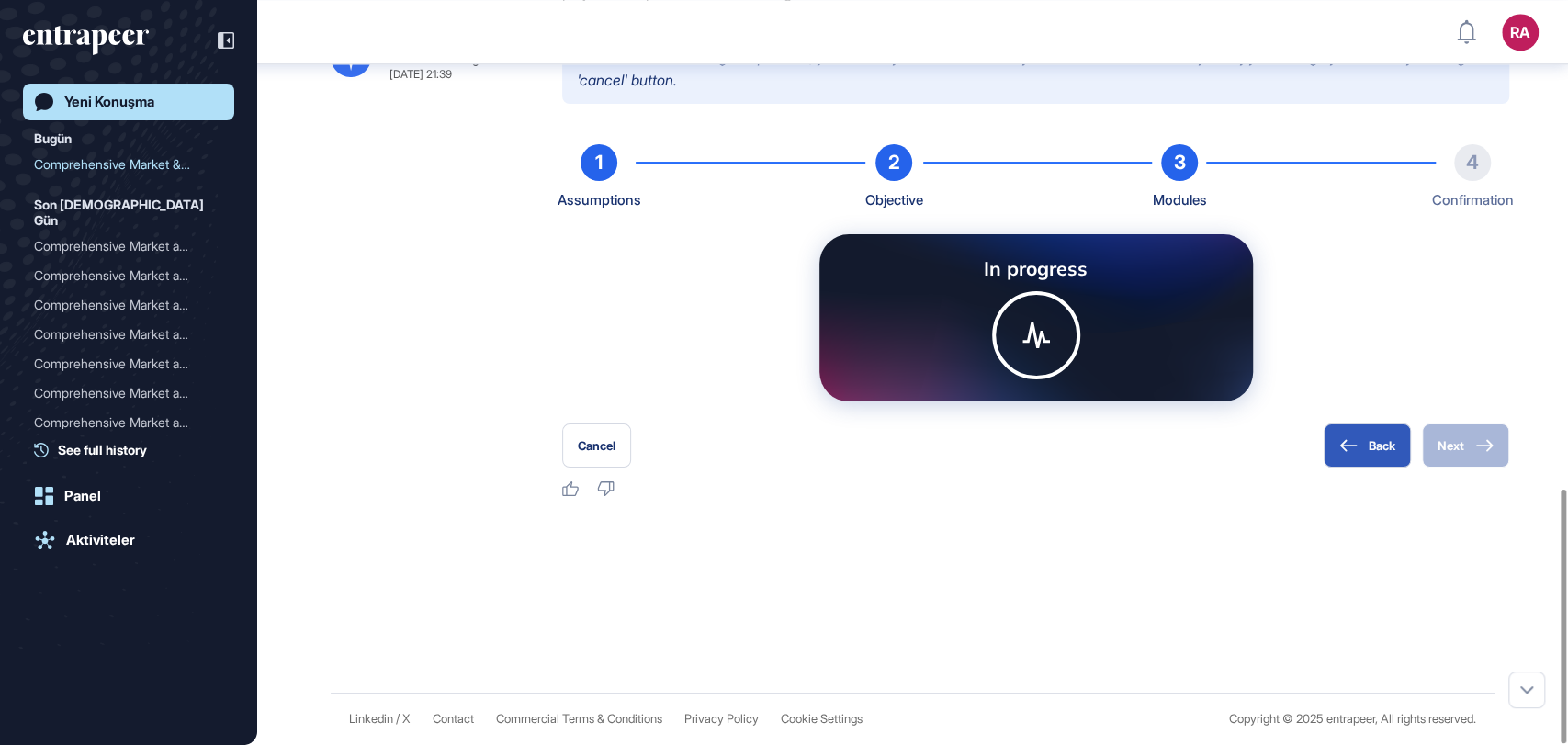
scroll to position [1433, 0]
click at [1375, 444] on div "1 Assumptions 2 Objective 3 Modules 4 Confirmation In progress Cancel Back Next" at bounding box center [1036, 305] width 947 height 324
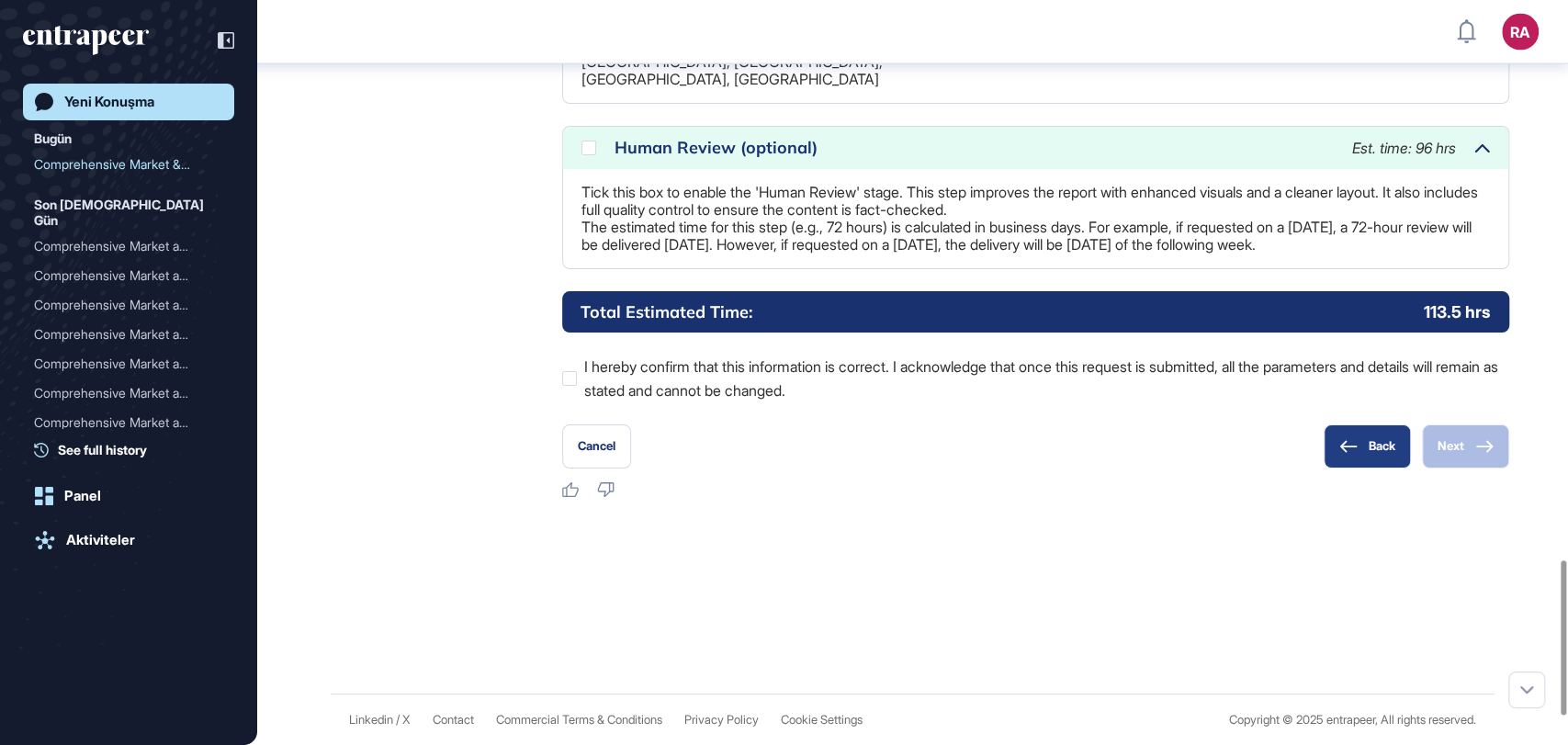
scroll to position [2827, 0]
click at [1352, 458] on button "Back" at bounding box center [1366, 446] width 87 height 44
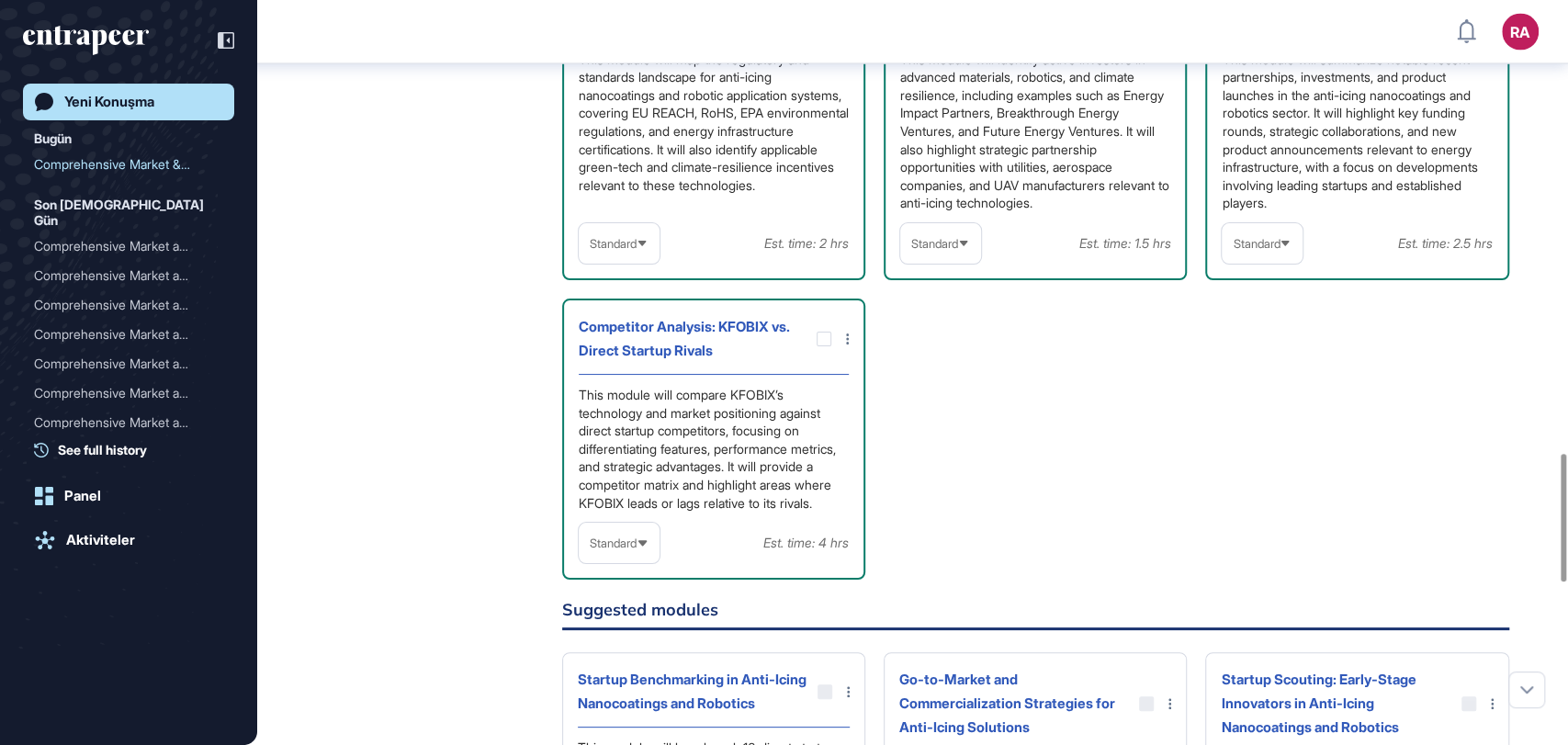
scroll to position [2628, 0]
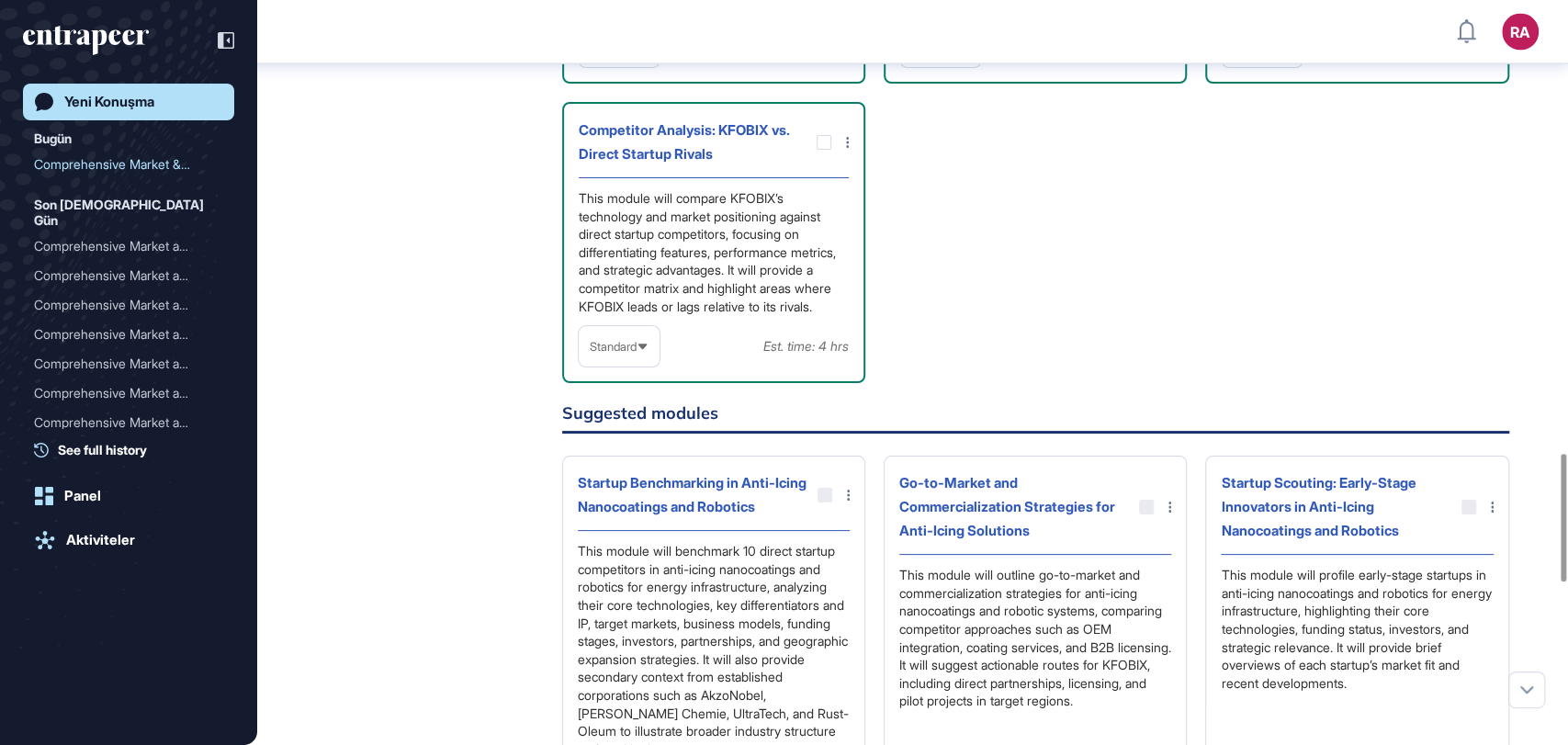
click at [615, 354] on span "Standard" at bounding box center [613, 346] width 47 height 14
click at [603, 482] on li "In-depth" at bounding box center [618, 463] width 69 height 37
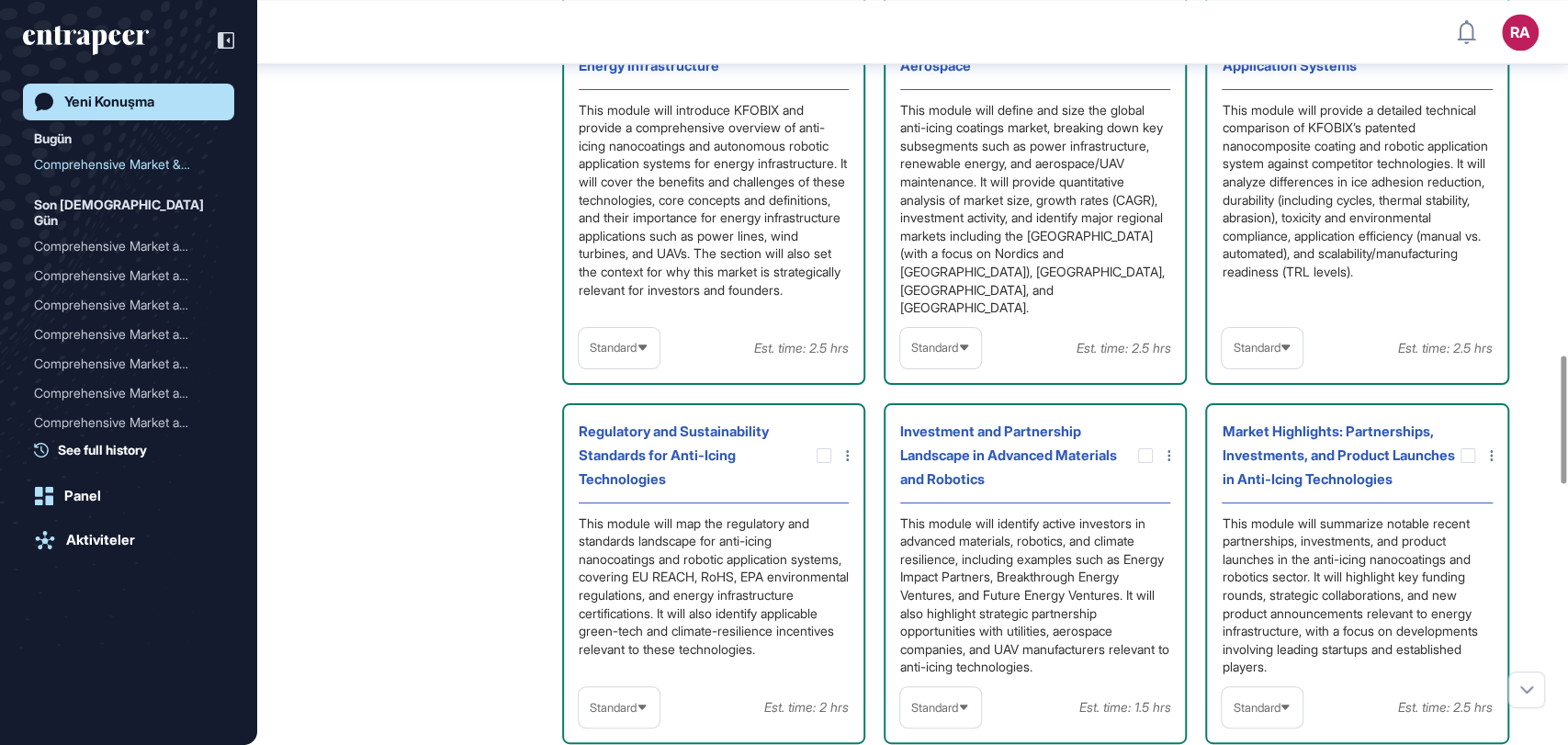
scroll to position [3568, 0]
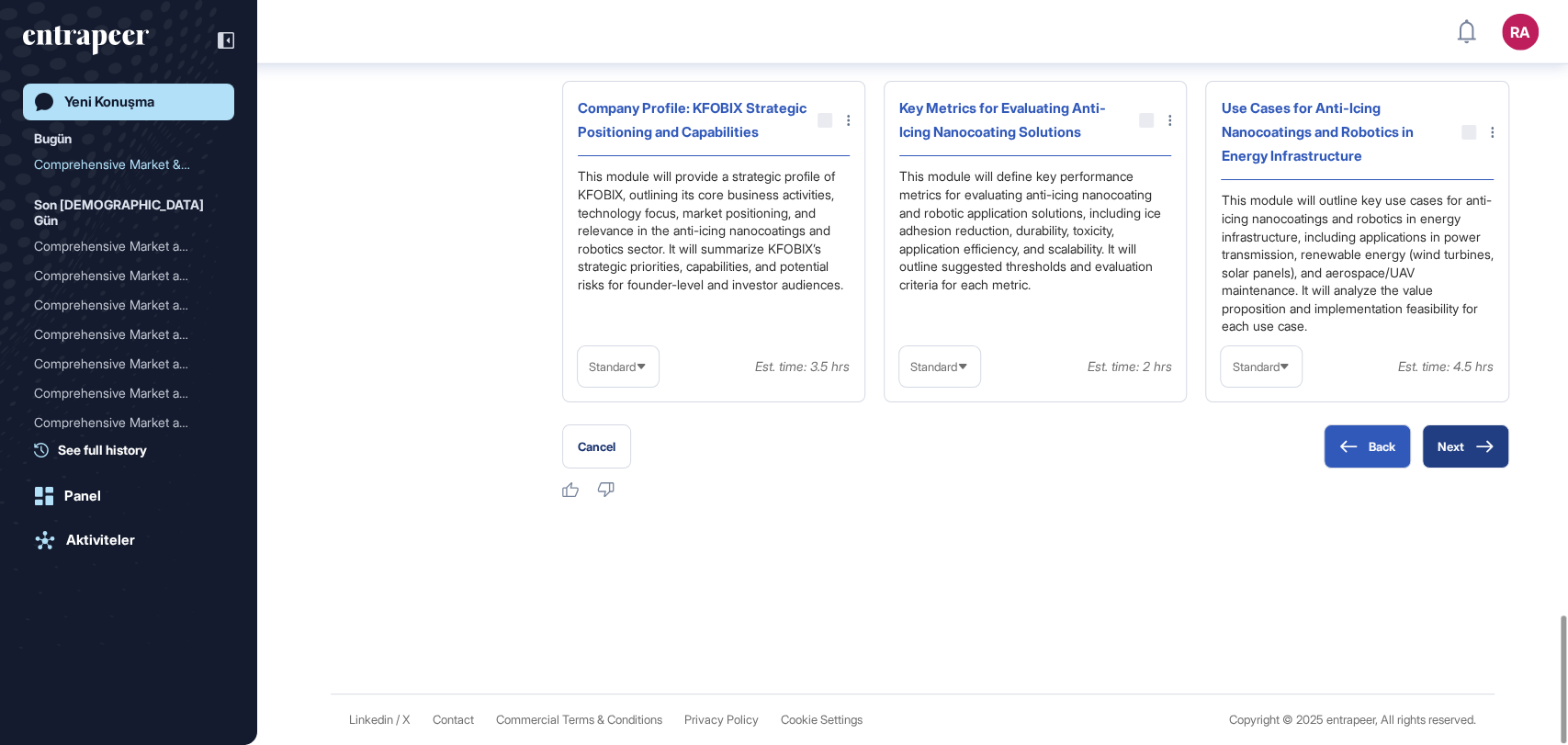
click at [1456, 444] on button "Next" at bounding box center [1465, 446] width 87 height 44
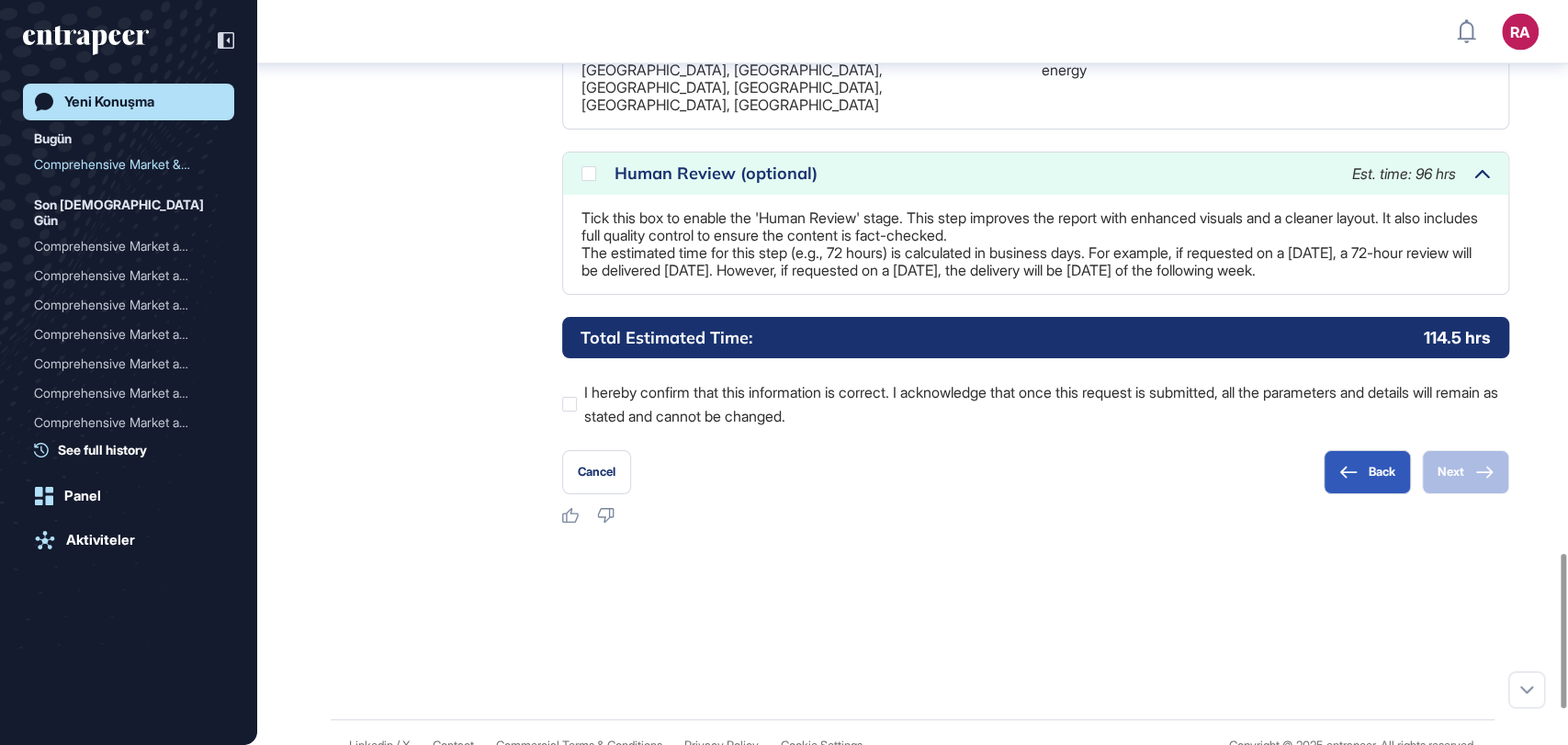
scroll to position [2725, 0]
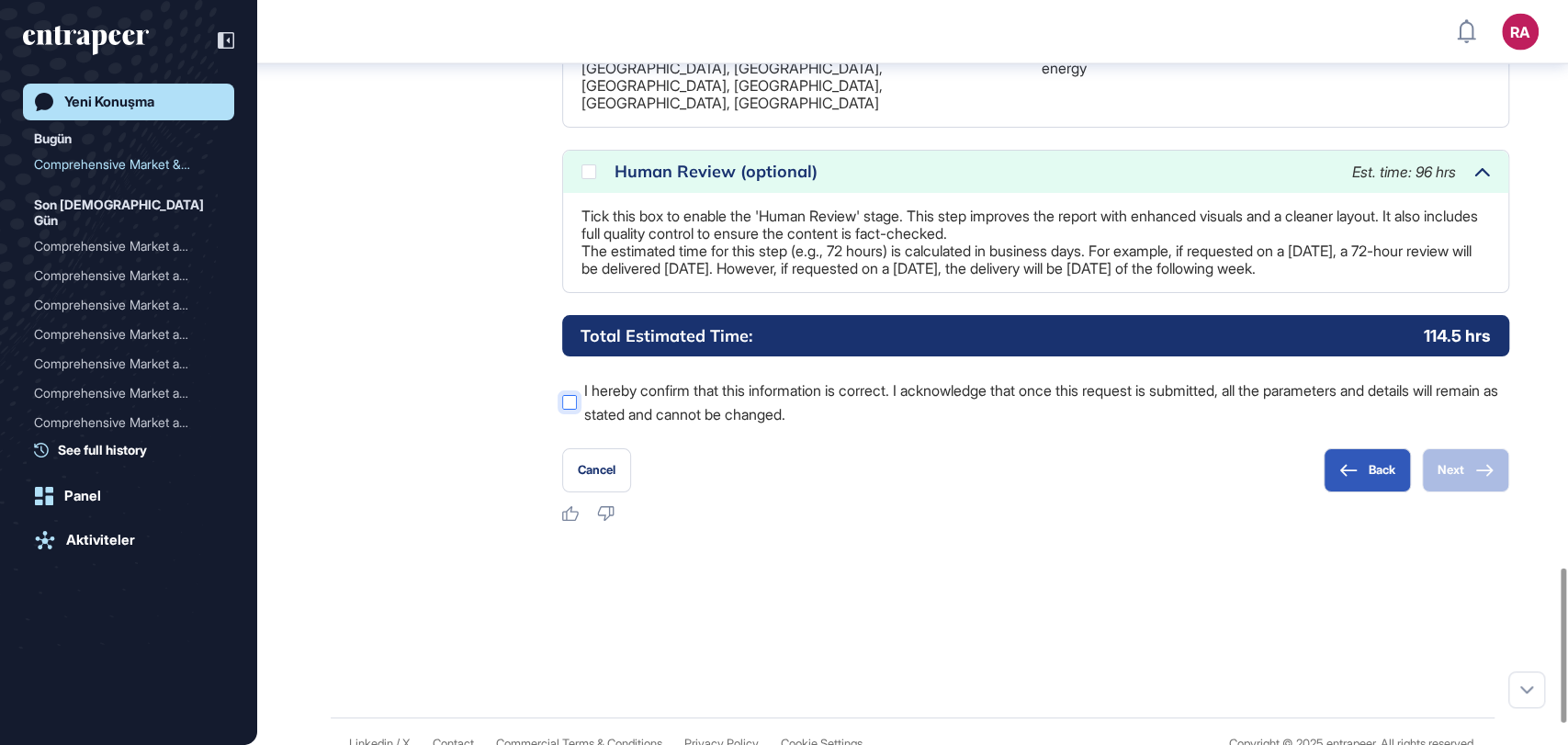
click at [575, 410] on div at bounding box center [569, 402] width 15 height 15
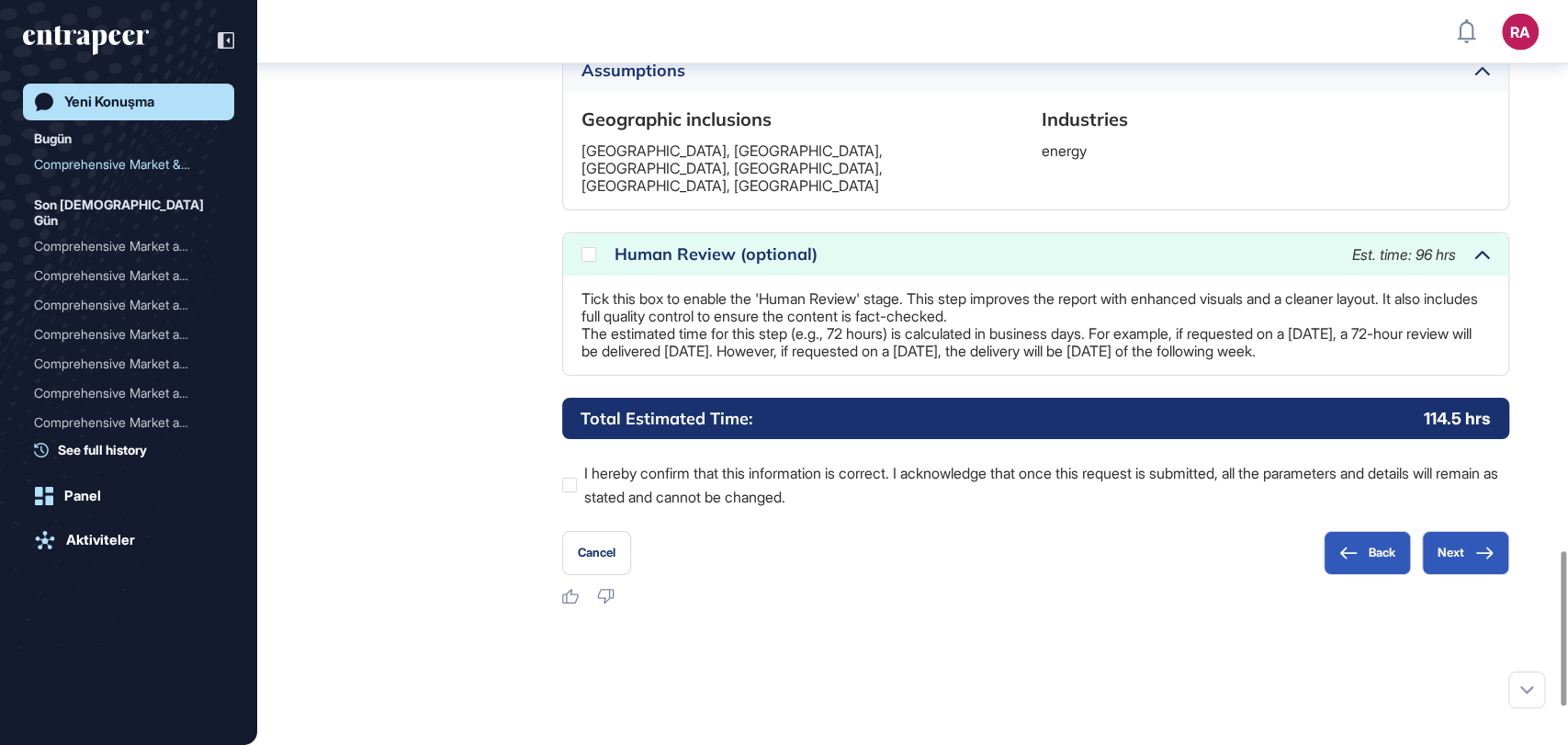
scroll to position [2645, 0]
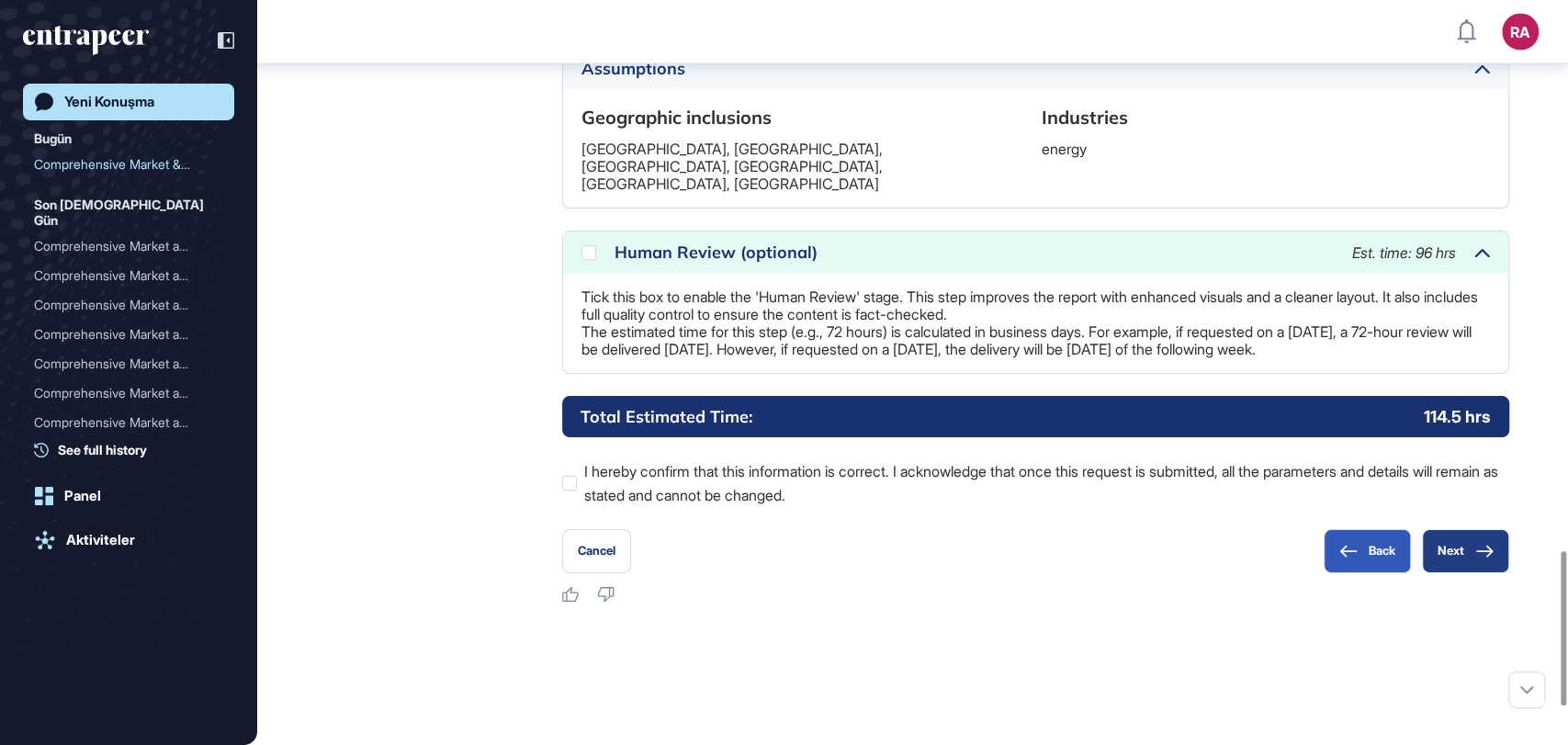
click at [1480, 573] on button "Next" at bounding box center [1465, 550] width 87 height 44
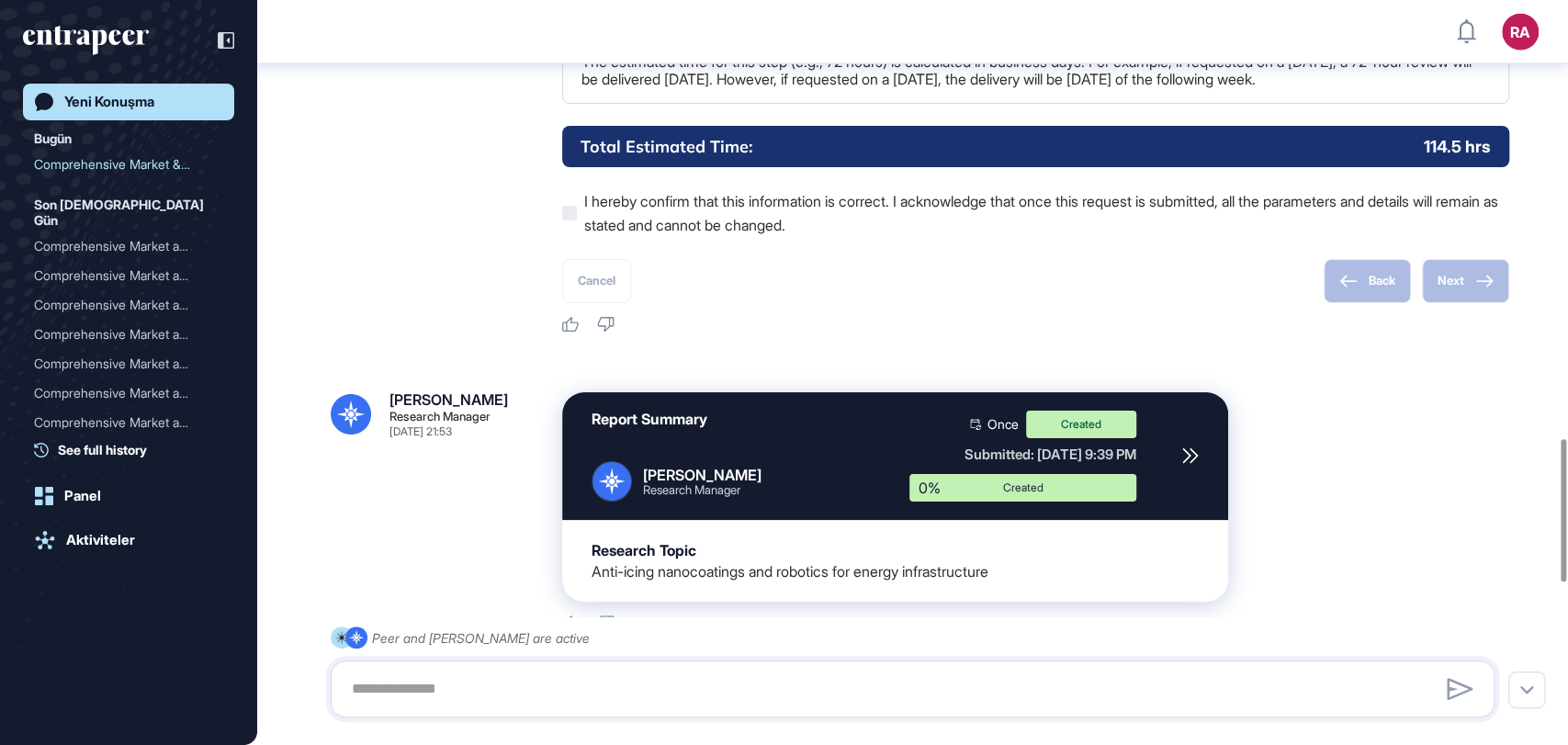
scroll to position [3124, 0]
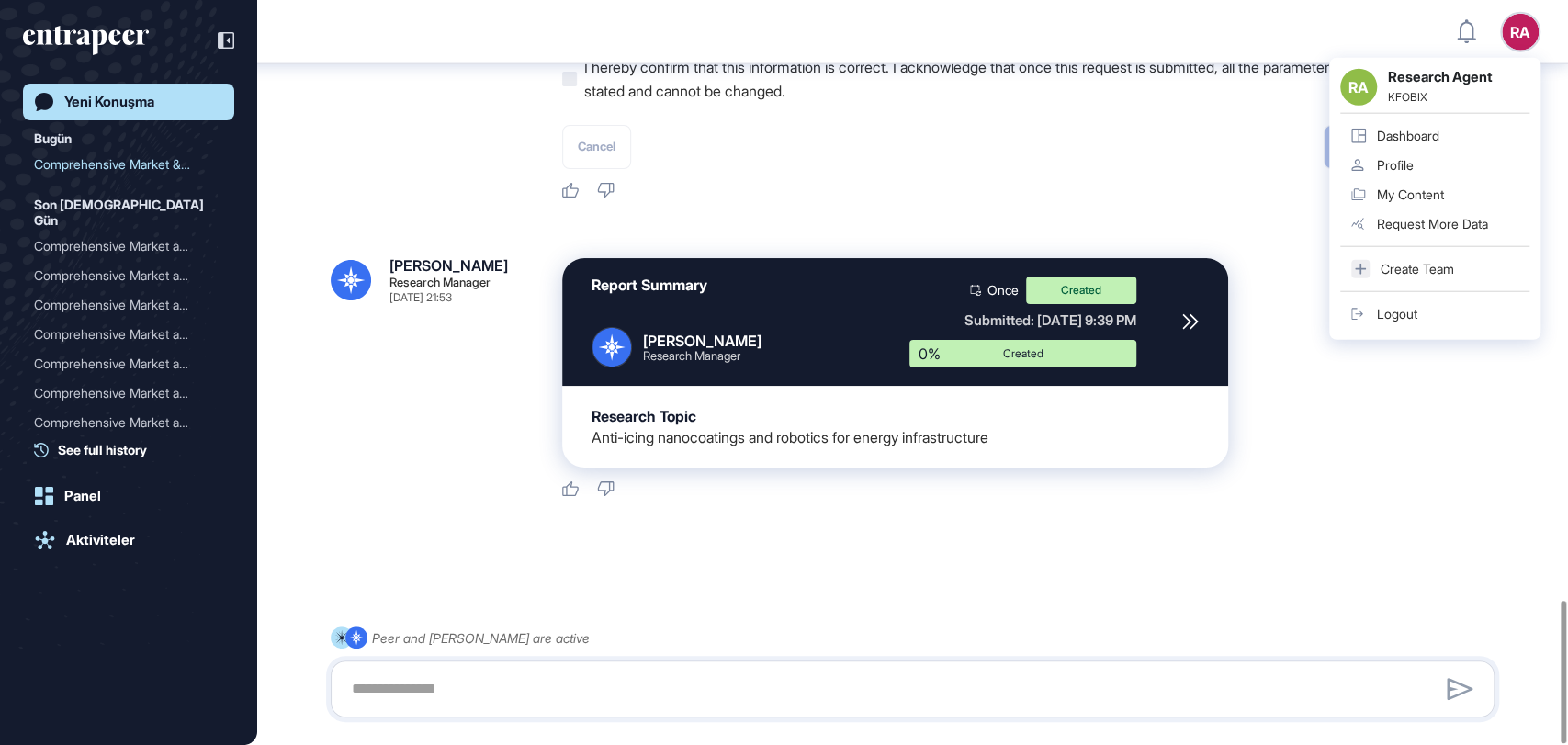
click at [1372, 325] on link "Logout" at bounding box center [1434, 314] width 189 height 29
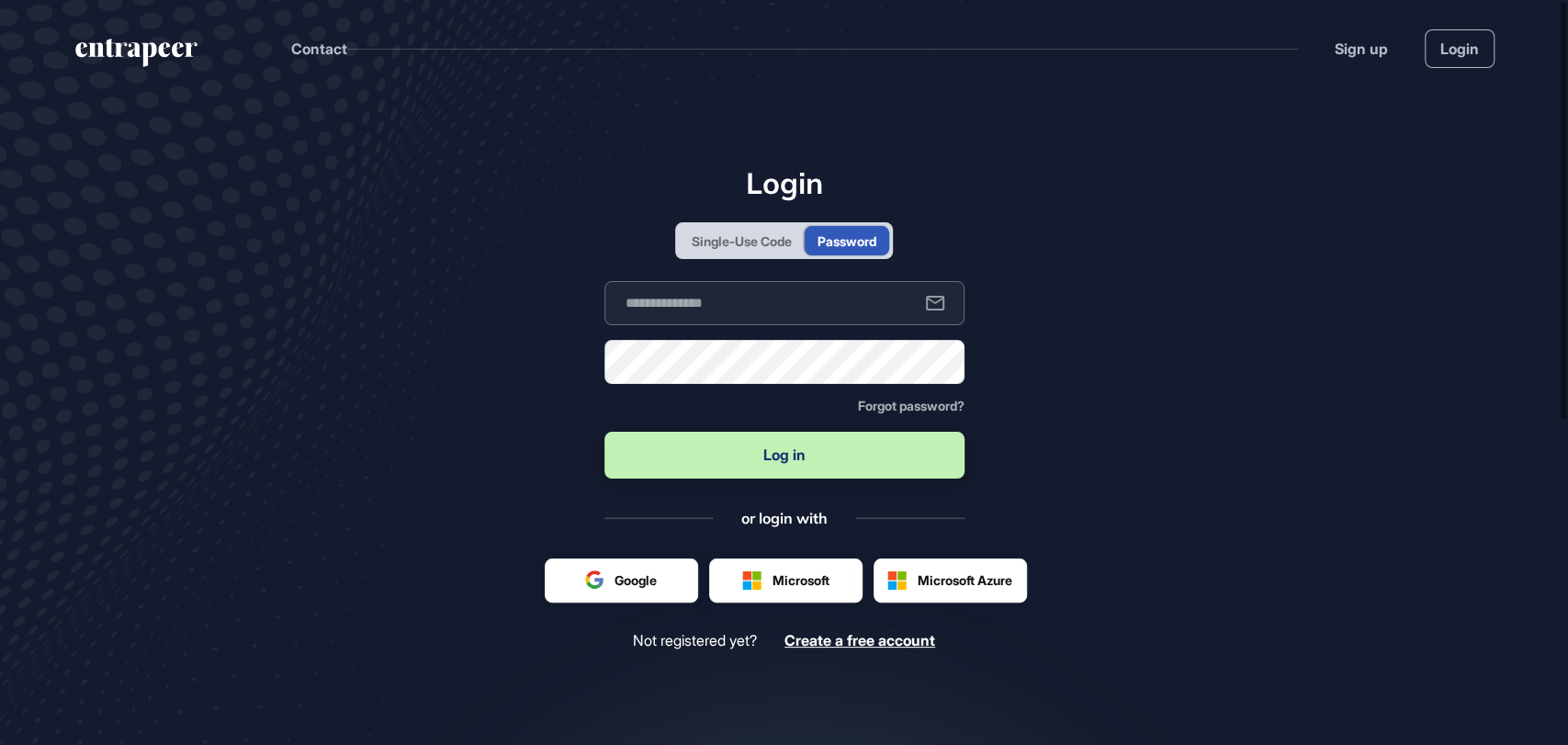
type input "**********"
click at [767, 461] on button "Log in" at bounding box center [784, 455] width 360 height 47
